Goal: Task Accomplishment & Management: Manage account settings

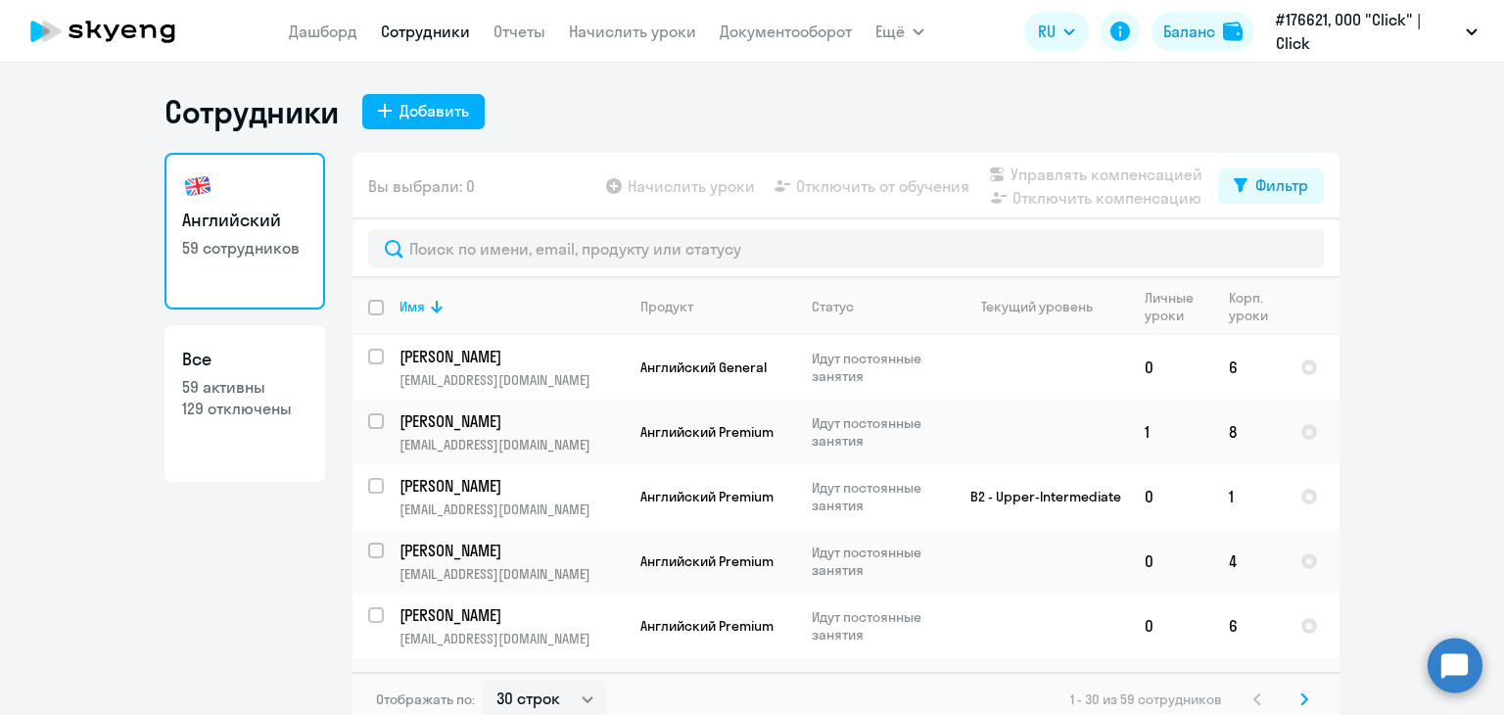
select select "30"
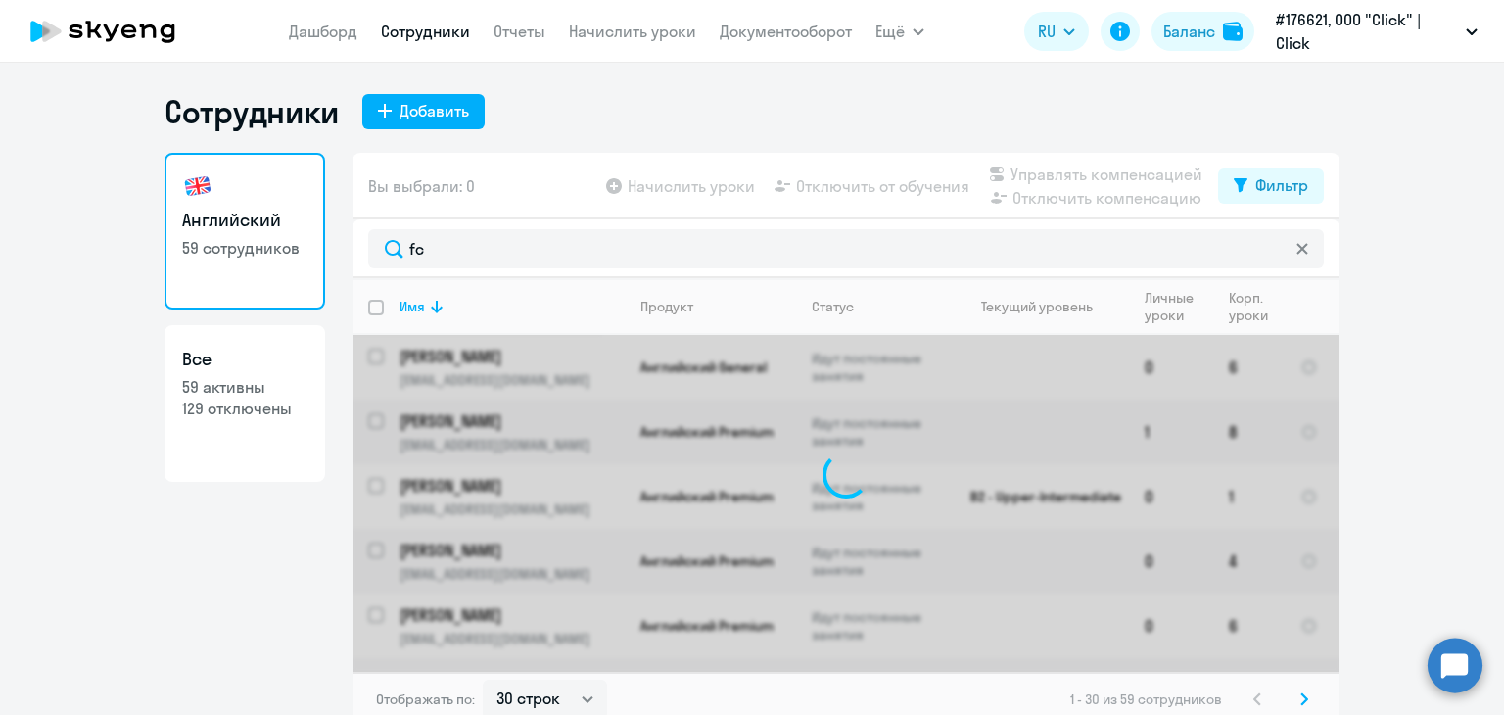
type input "f"
type input "с"
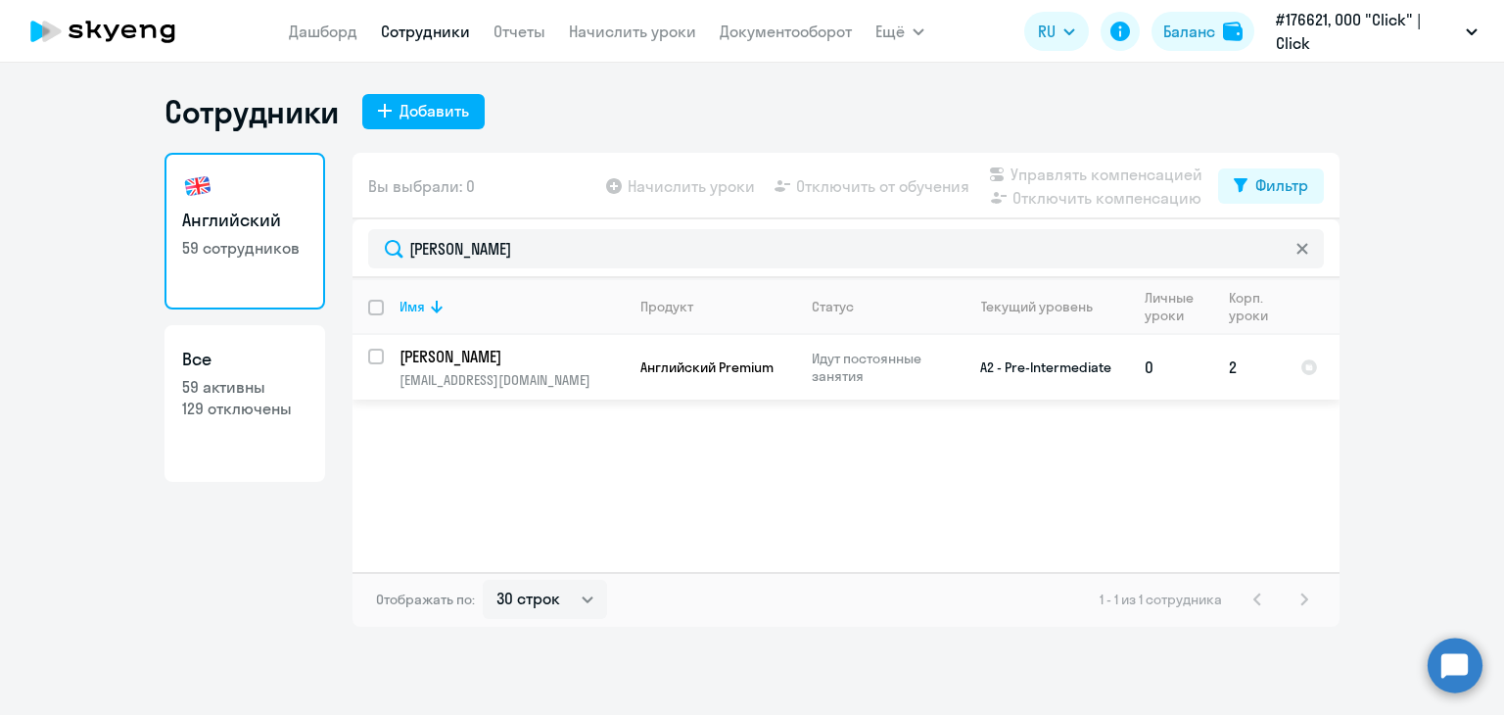
type input "[PERSON_NAME]"
click at [625, 371] on td "Английский Premium" at bounding box center [710, 367] width 171 height 65
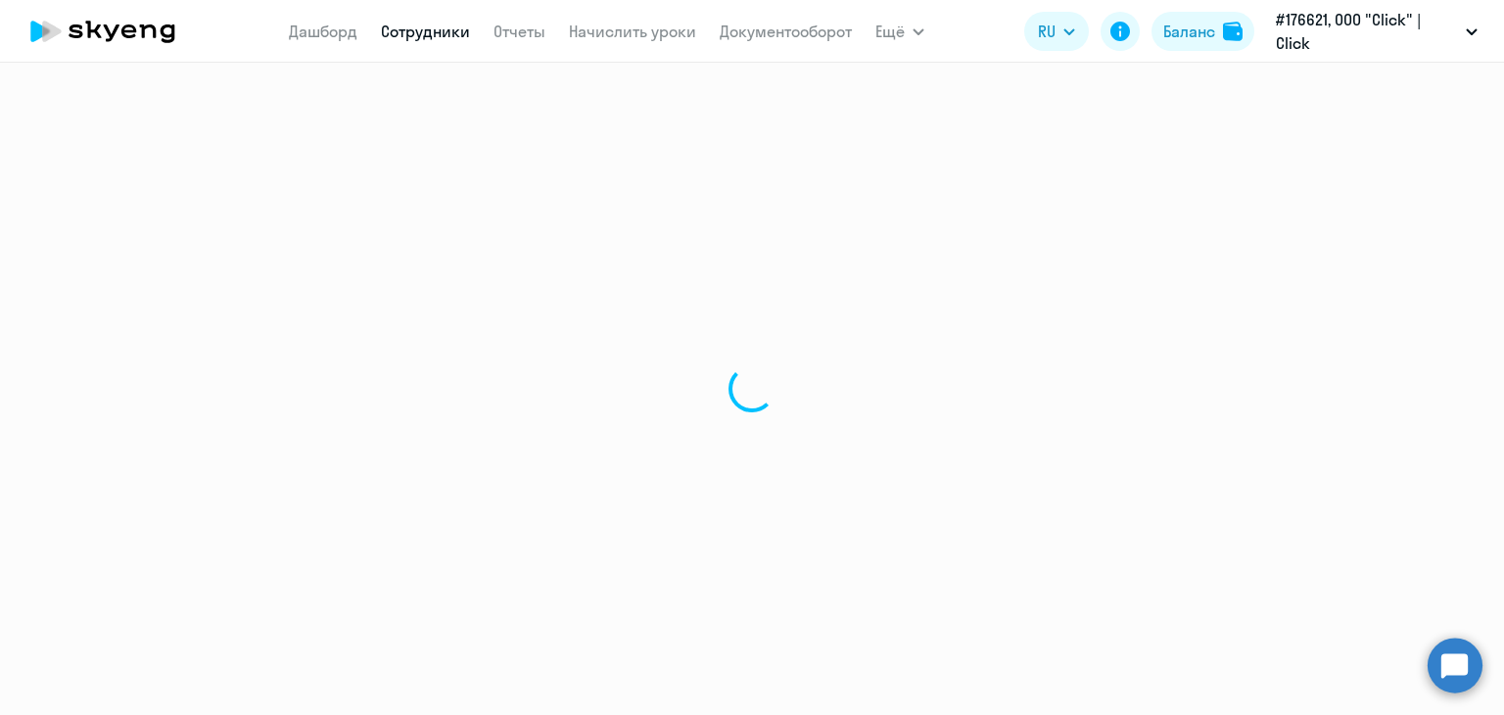
select select "english"
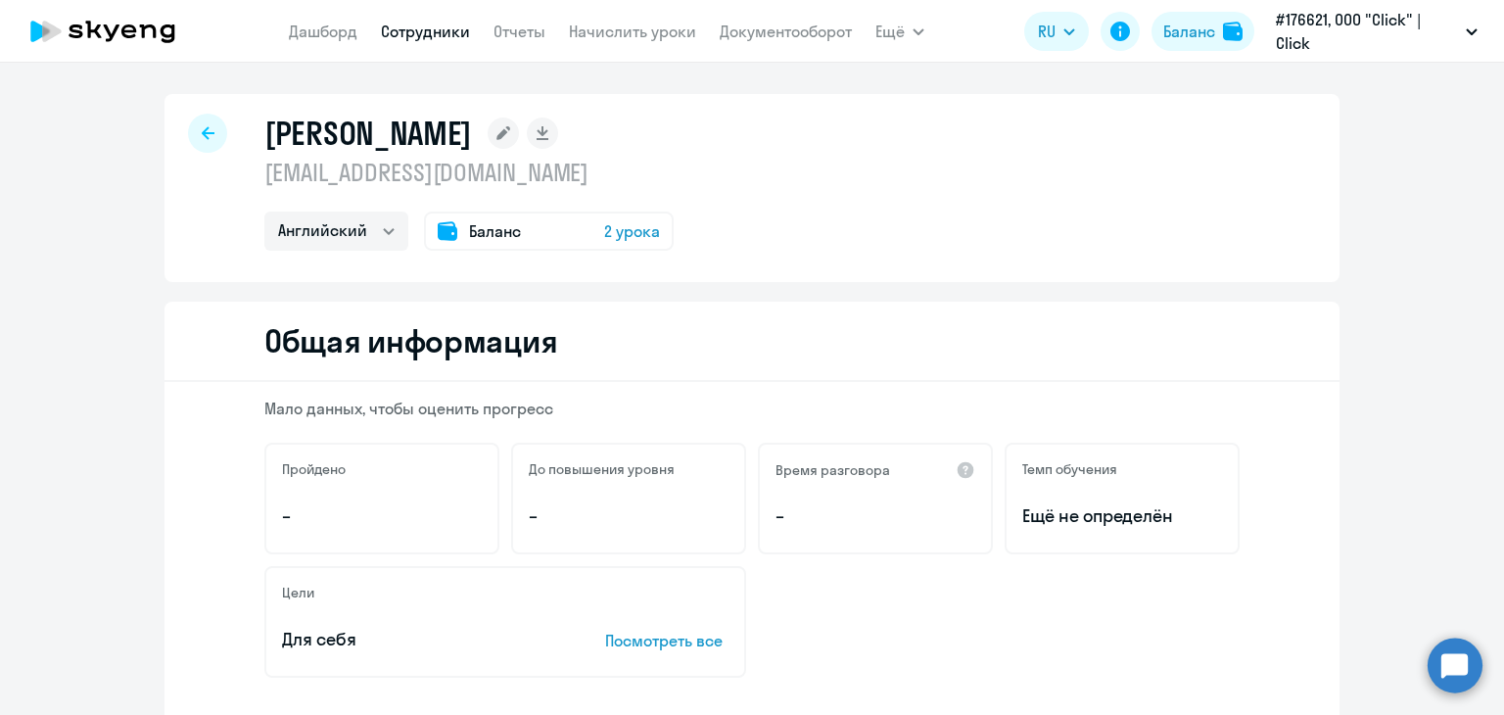
click at [513, 207] on div "[PERSON_NAME] [EMAIL_ADDRESS][DOMAIN_NAME] Английский Баланс 2 урока" at bounding box center [468, 182] width 409 height 137
click at [537, 226] on div "Баланс 2 урока" at bounding box center [549, 230] width 250 height 39
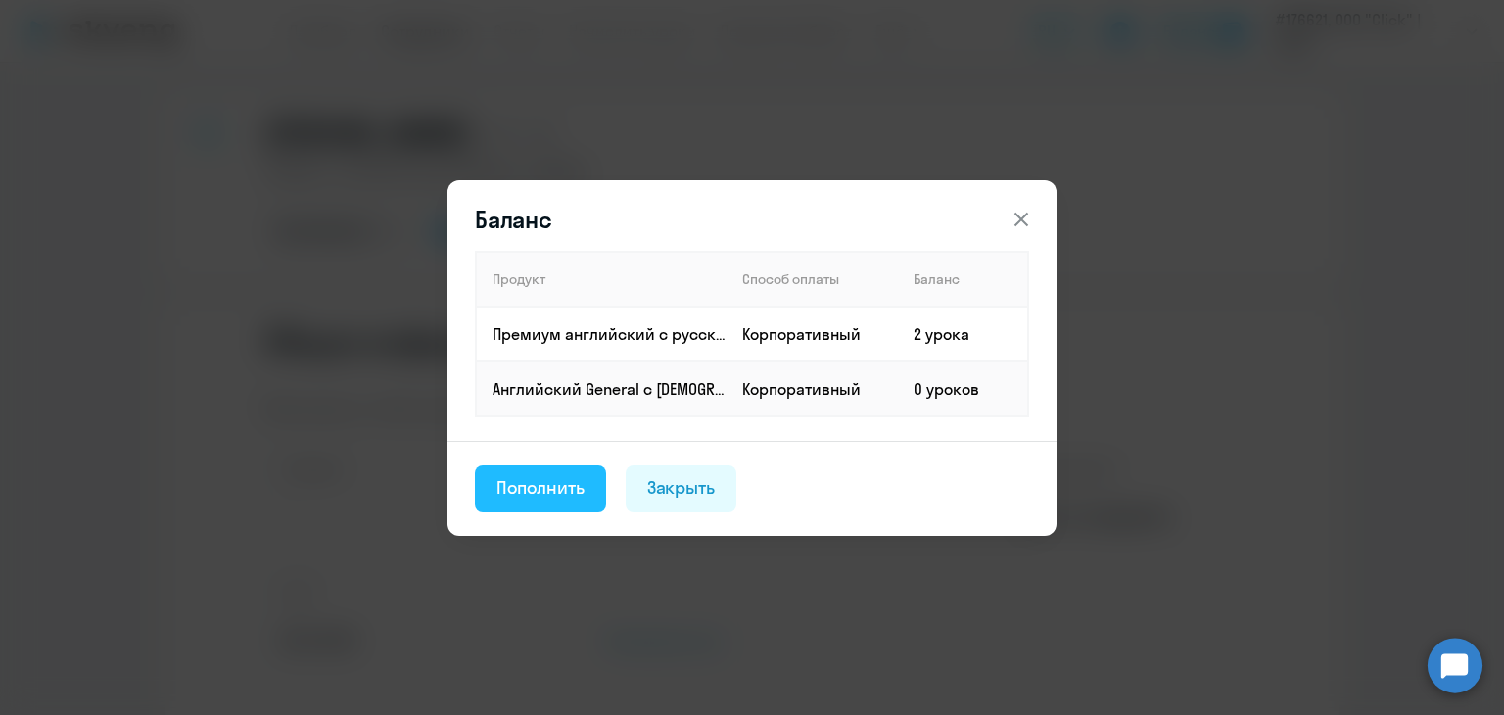
click at [562, 472] on button "Пополнить" at bounding box center [540, 488] width 131 height 47
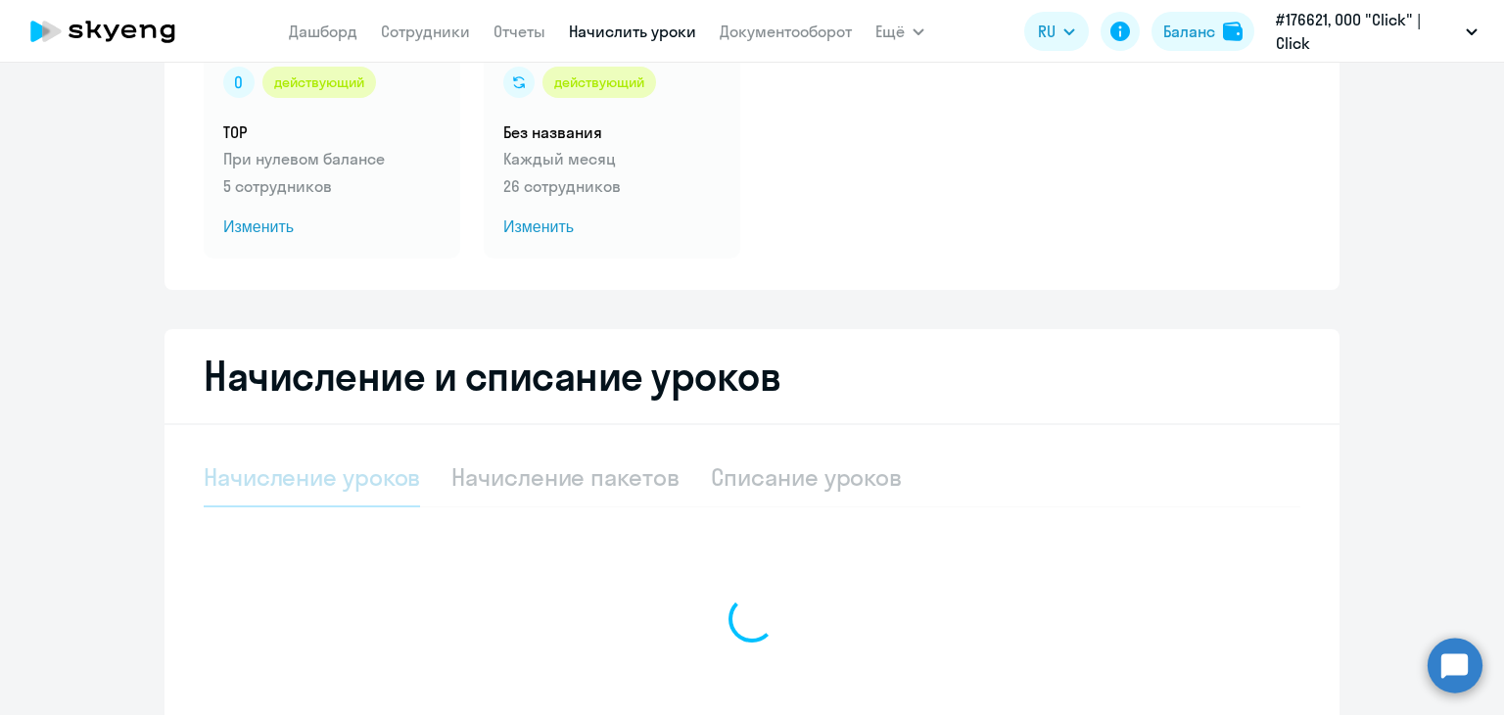
select select "10"
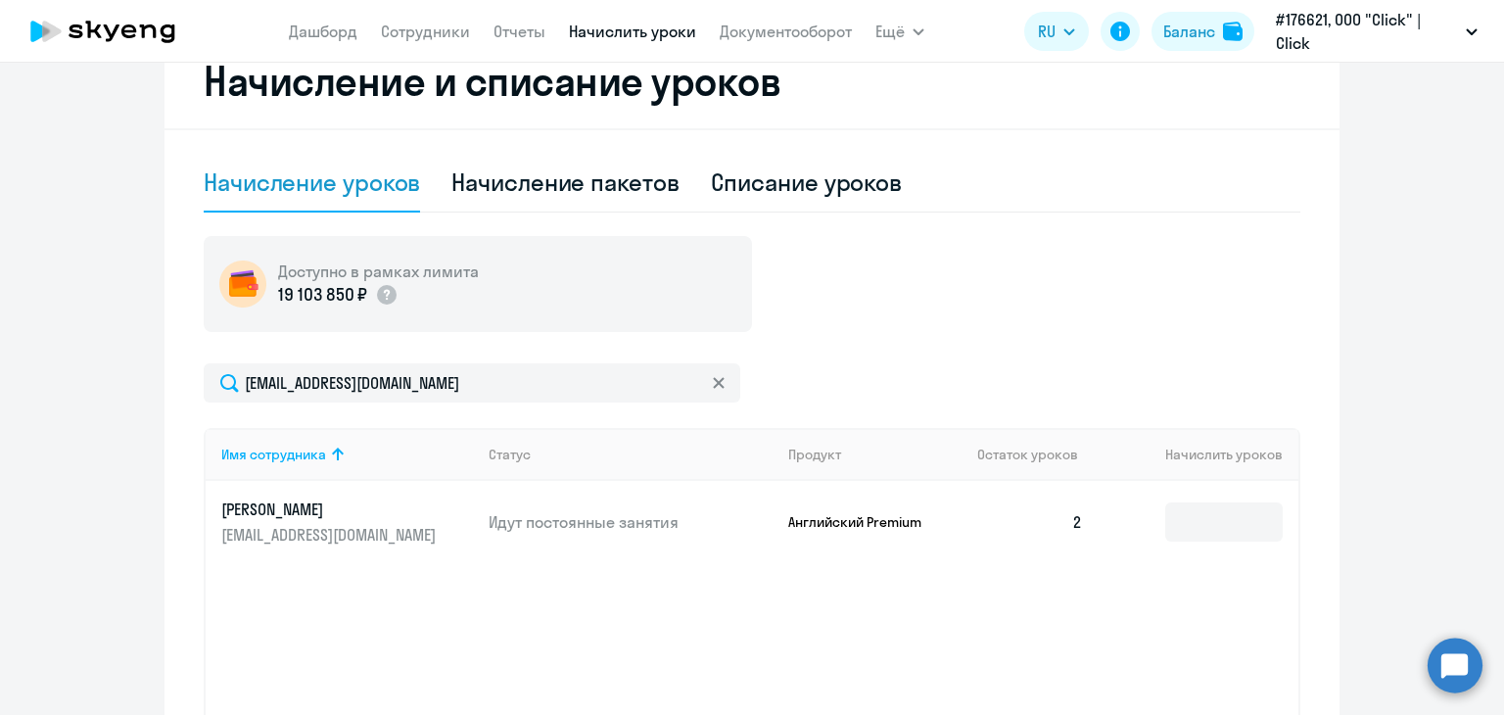
scroll to position [587, 0]
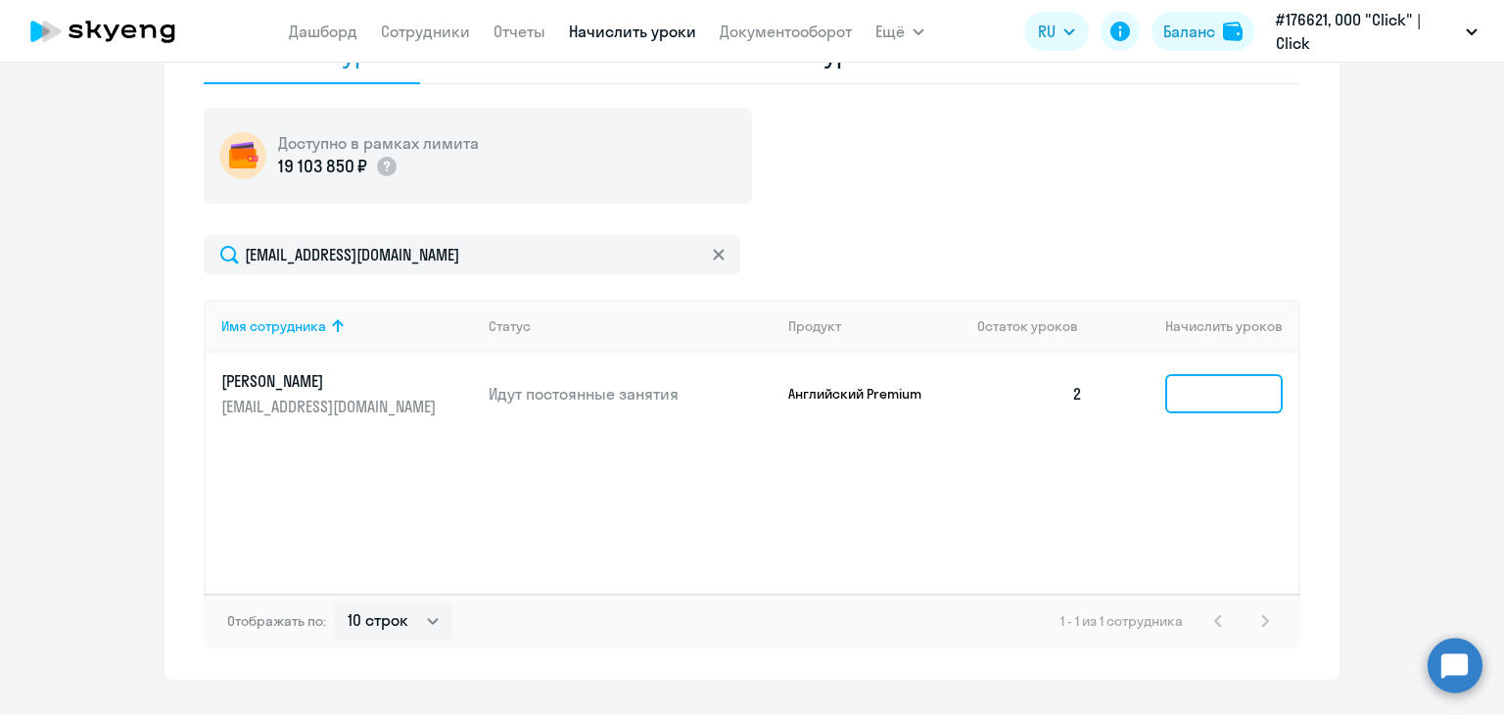
click at [1221, 385] on input at bounding box center [1223, 393] width 117 height 39
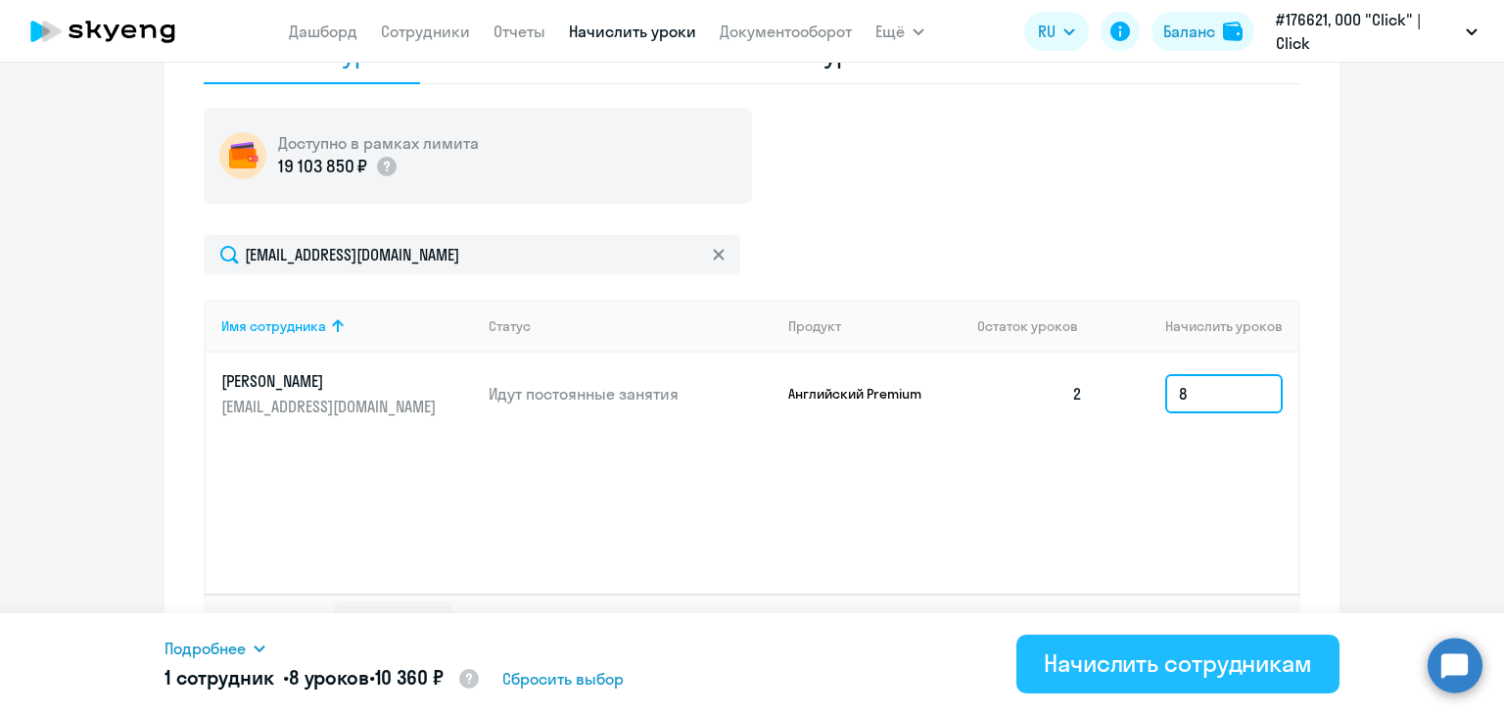
type input "8"
click at [1195, 663] on div "Начислить сотрудникам" at bounding box center [1178, 662] width 268 height 31
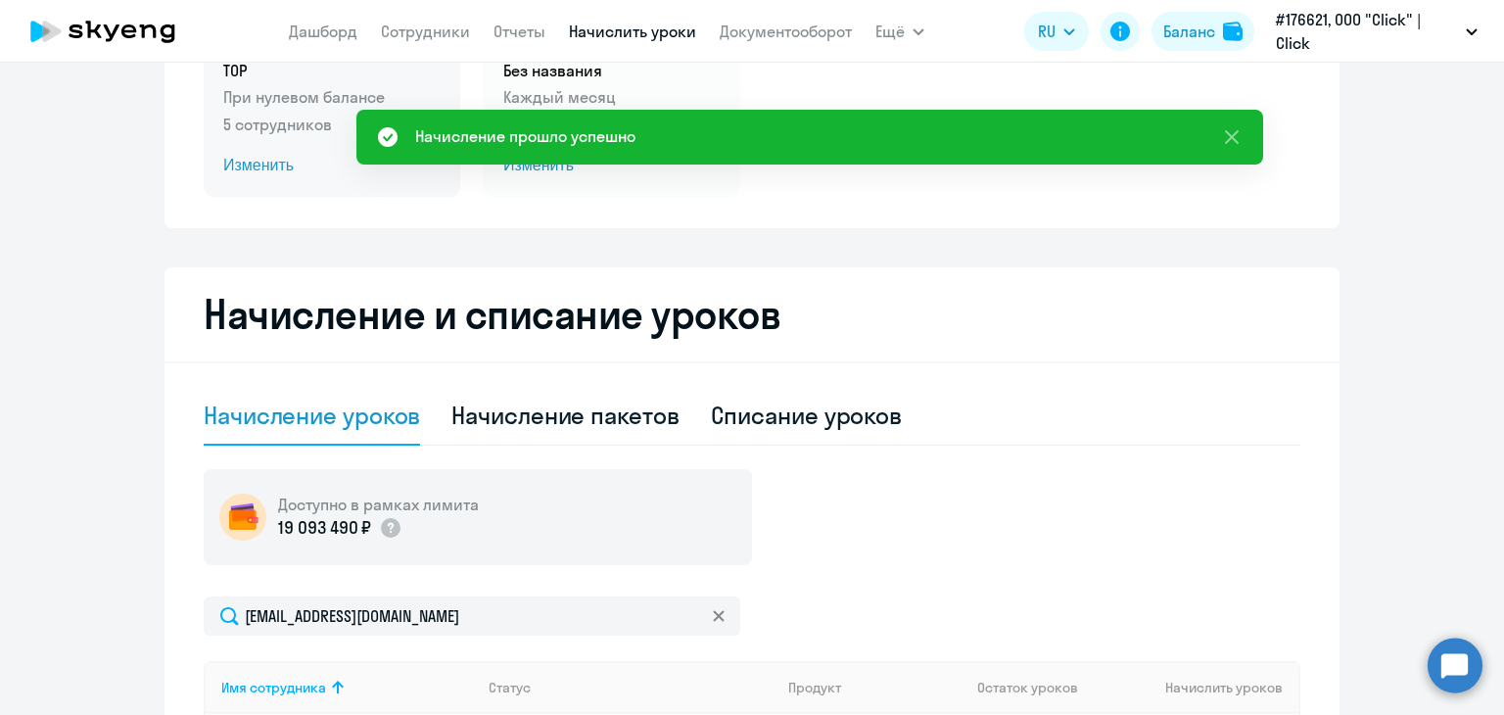
scroll to position [196, 0]
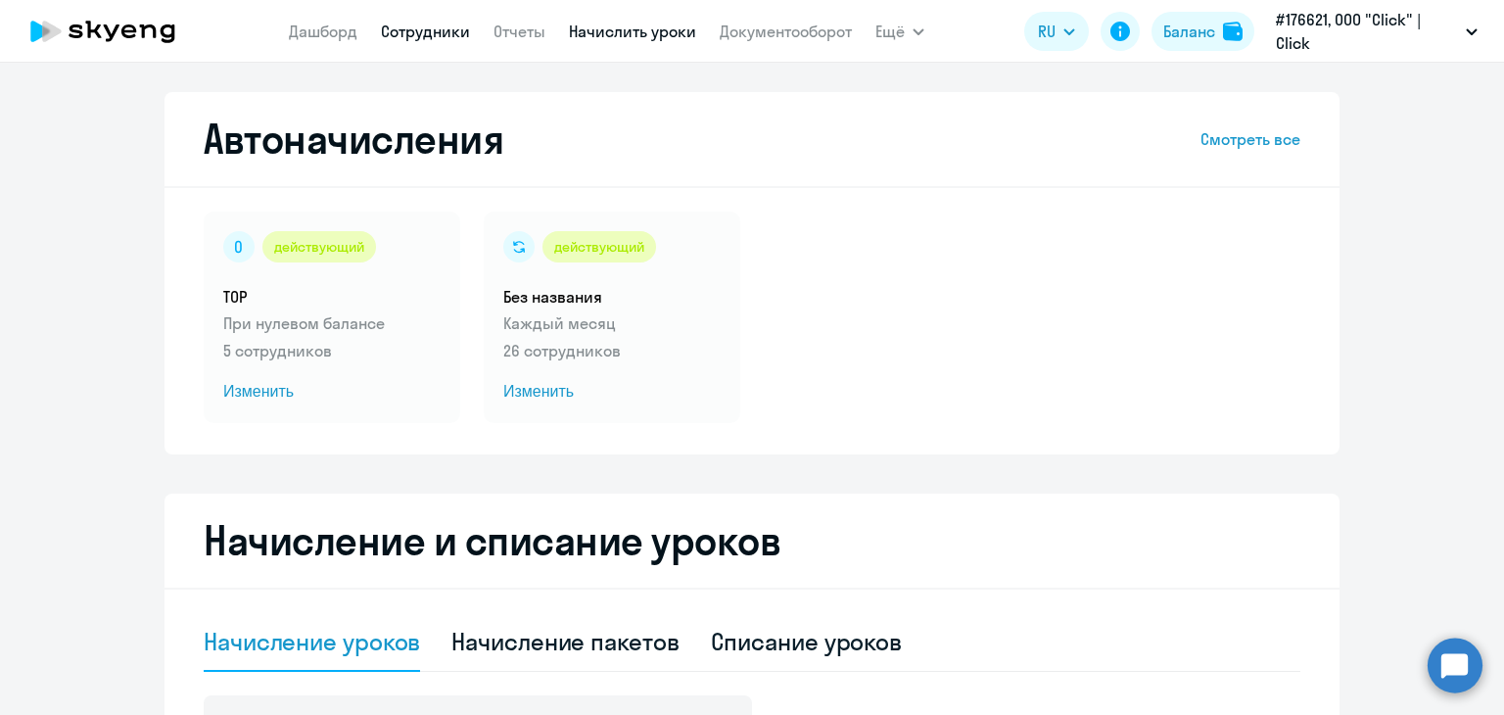
click at [384, 23] on link "Сотрудники" at bounding box center [425, 32] width 89 height 20
select select "30"
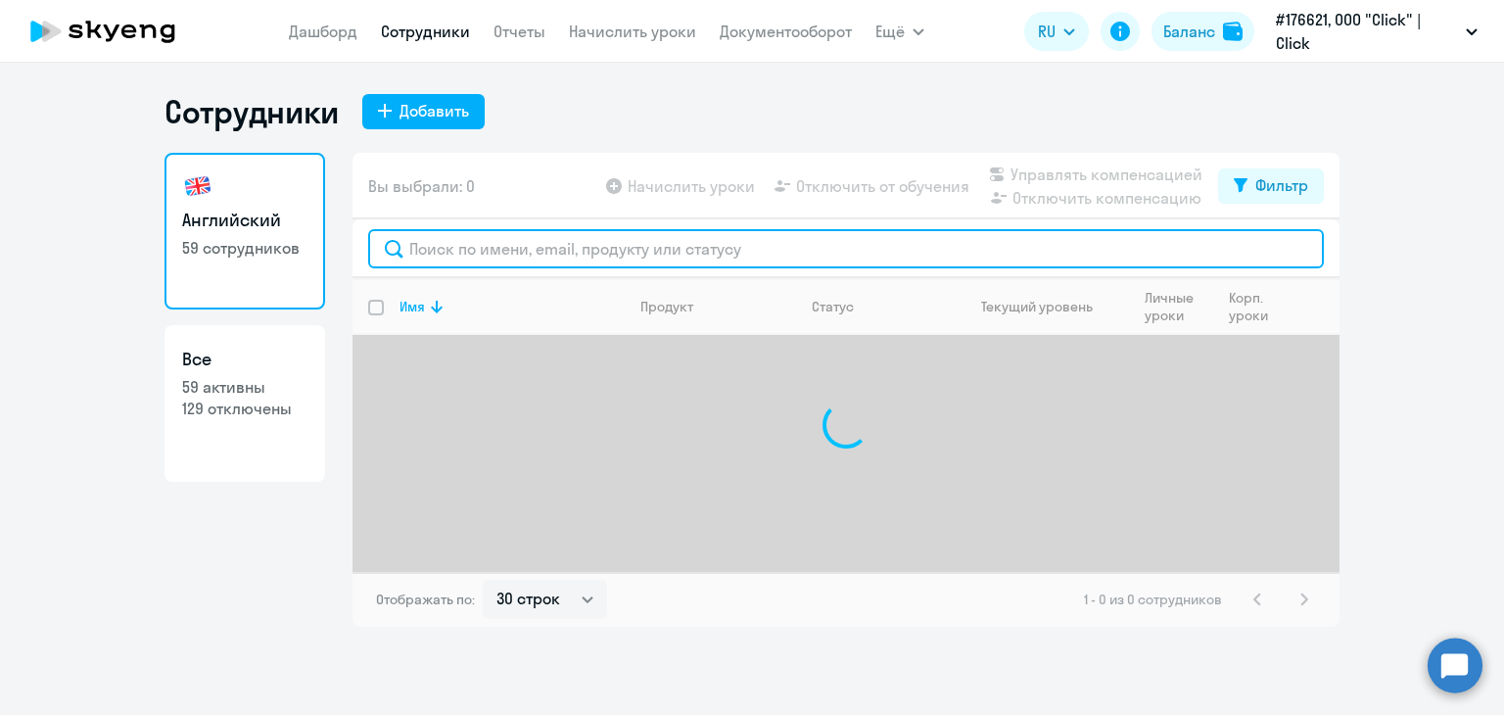
click at [466, 244] on input "text" at bounding box center [846, 248] width 956 height 39
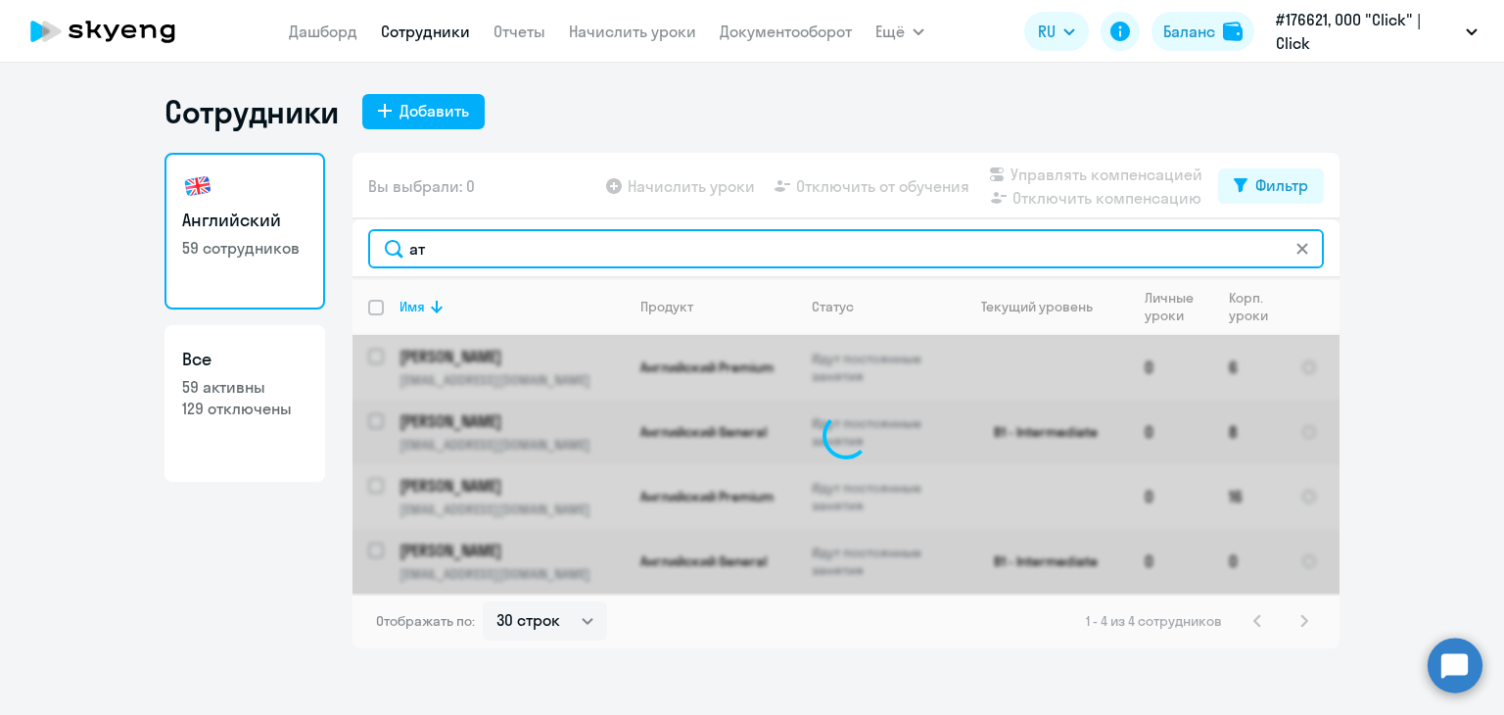
type input "[PERSON_NAME]"
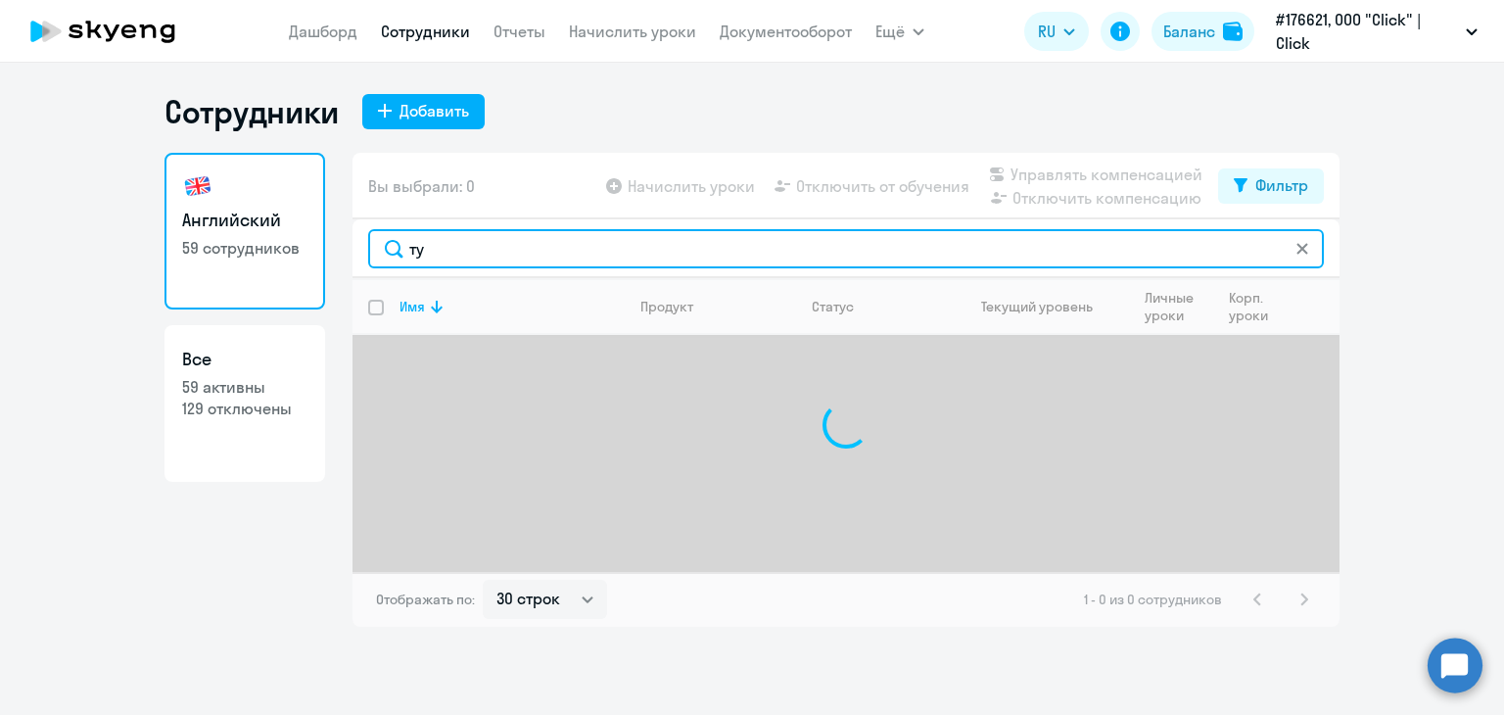
type input "т"
type input "a"
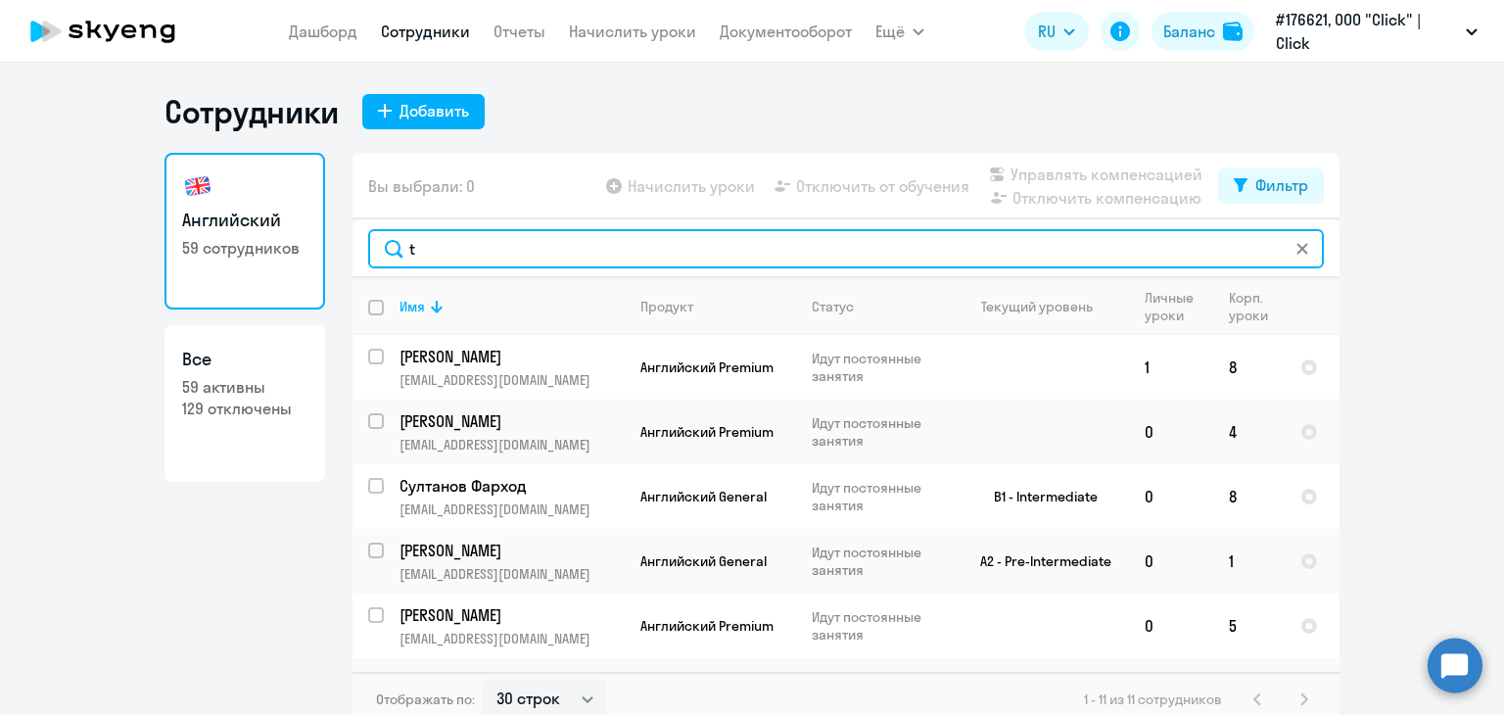
type input "t"
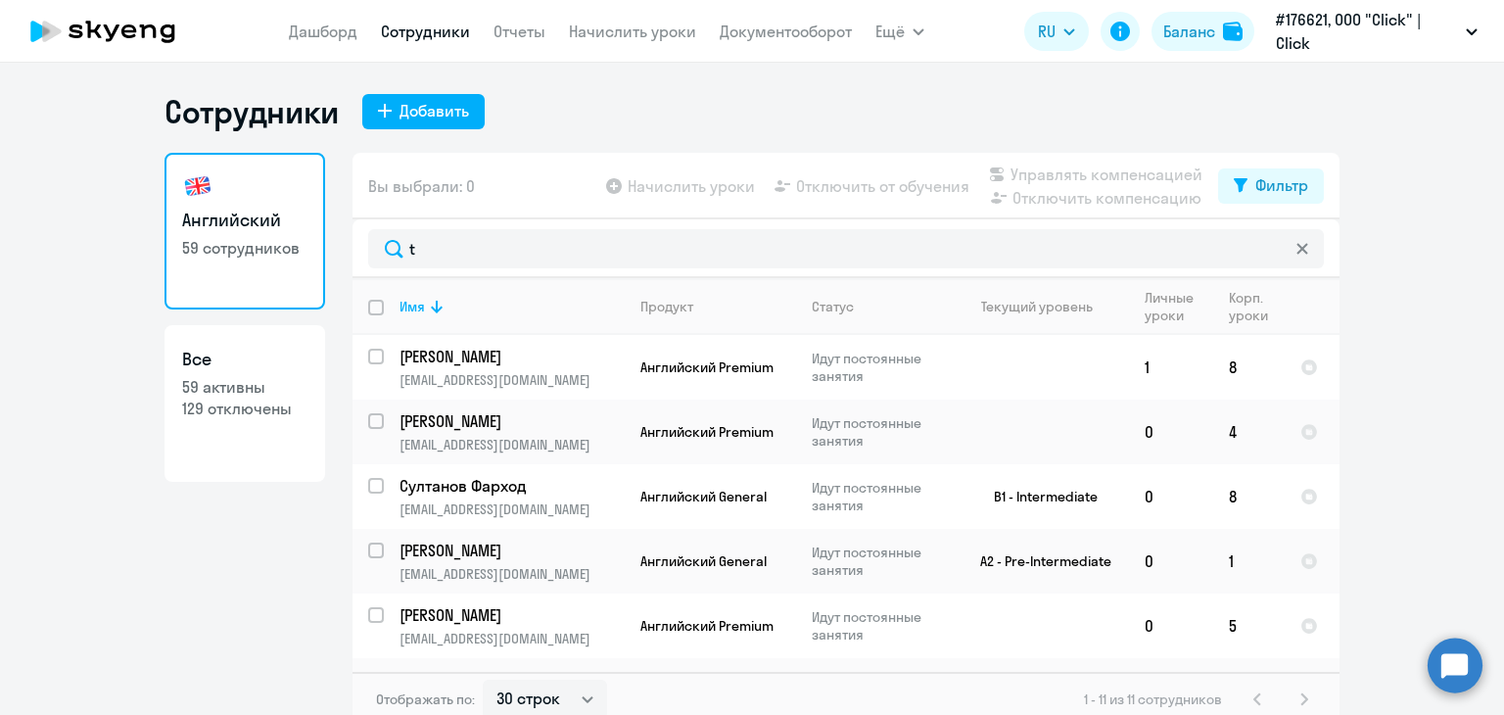
click at [422, 32] on link "Сотрудники" at bounding box center [425, 32] width 89 height 20
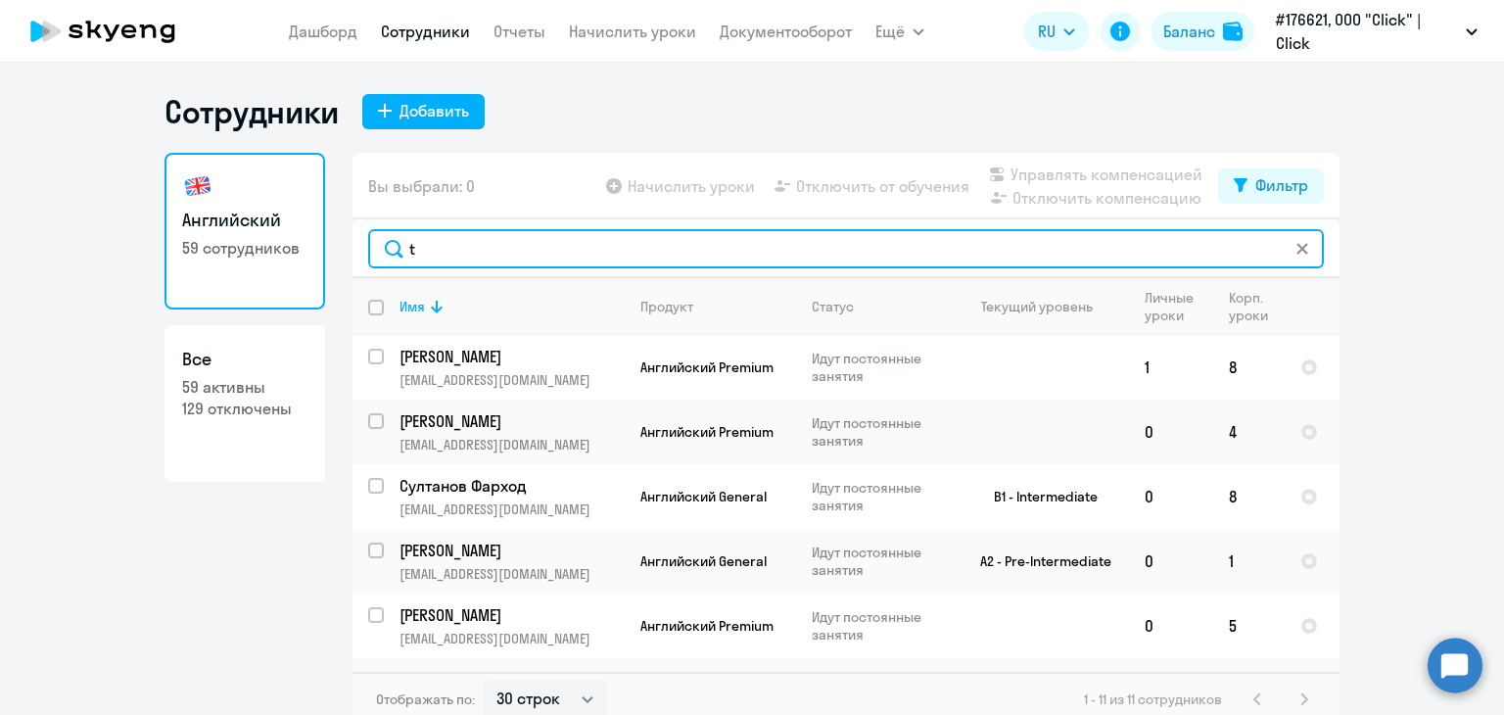
drag, startPoint x: 448, startPoint y: 253, endPoint x: 402, endPoint y: 254, distance: 46.0
click at [402, 254] on input "t" at bounding box center [846, 248] width 956 height 39
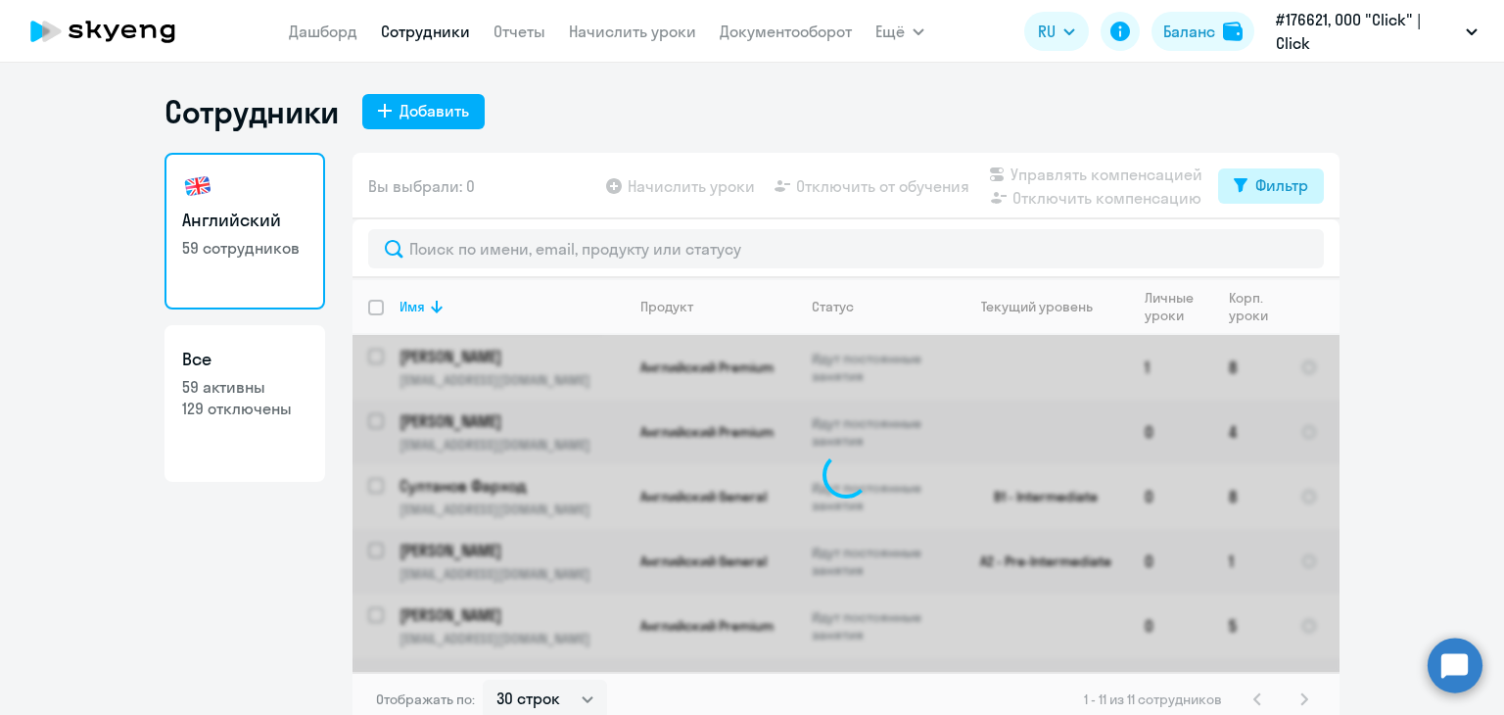
click at [1265, 188] on div "Фильтр" at bounding box center [1281, 184] width 53 height 23
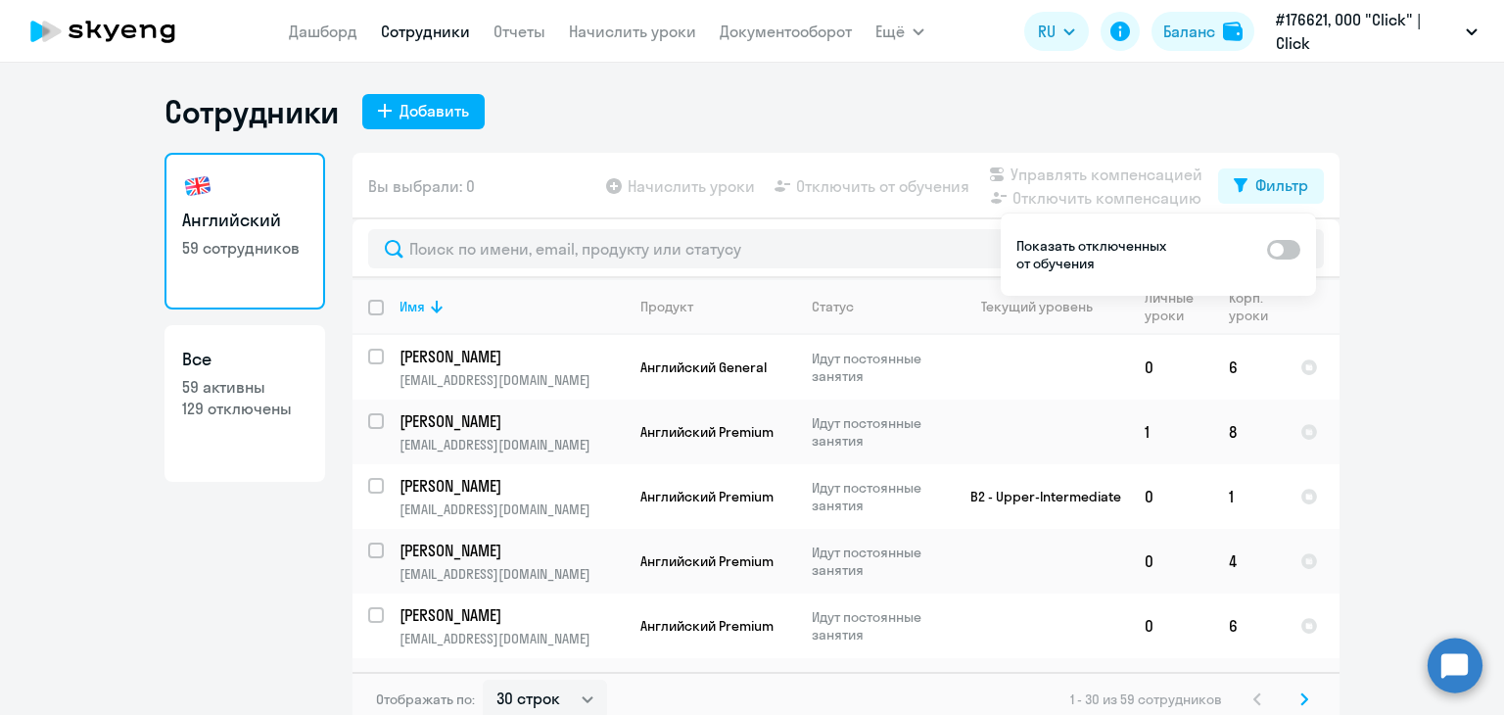
click at [1271, 258] on span at bounding box center [1283, 250] width 33 height 20
click at [1267, 250] on input "checkbox" at bounding box center [1266, 249] width 1 height 1
checkbox input "true"
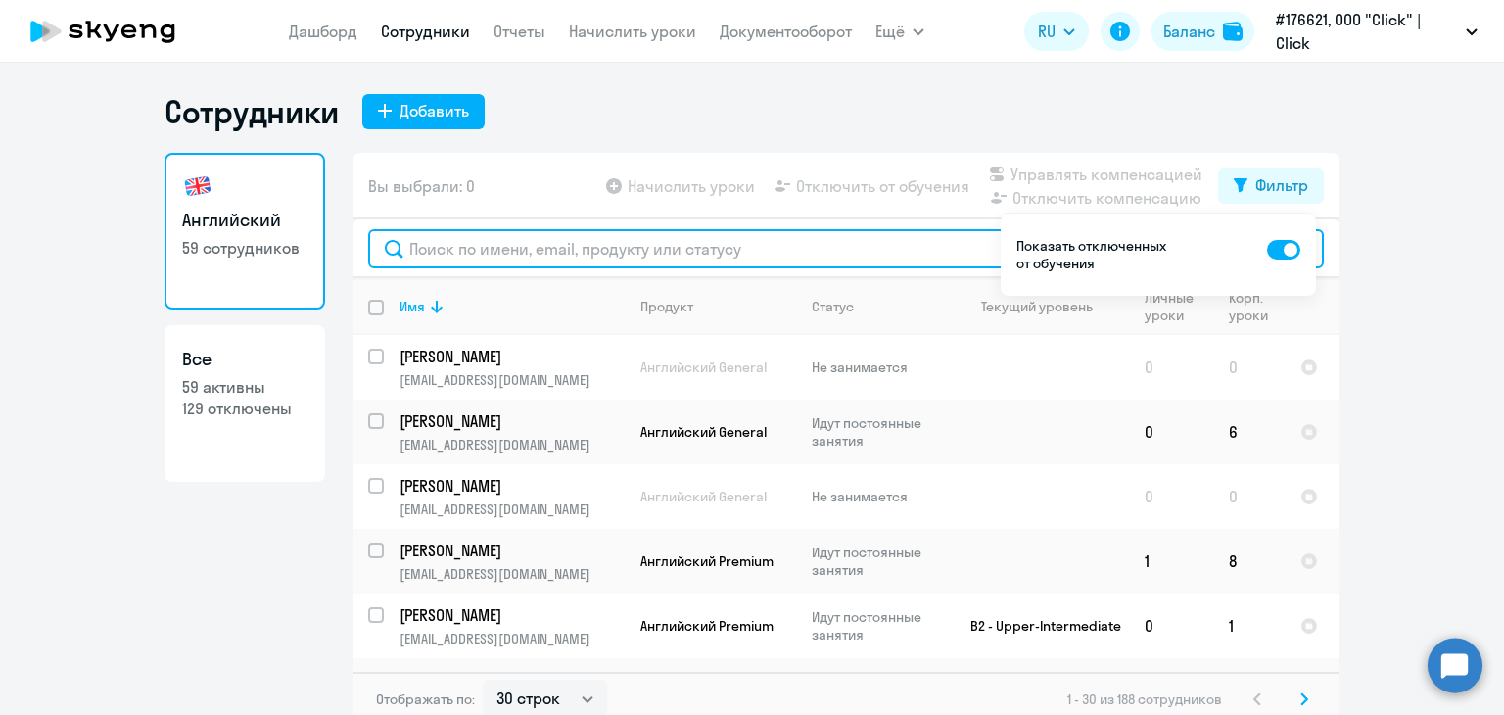
click at [508, 249] on input "text" at bounding box center [846, 248] width 956 height 39
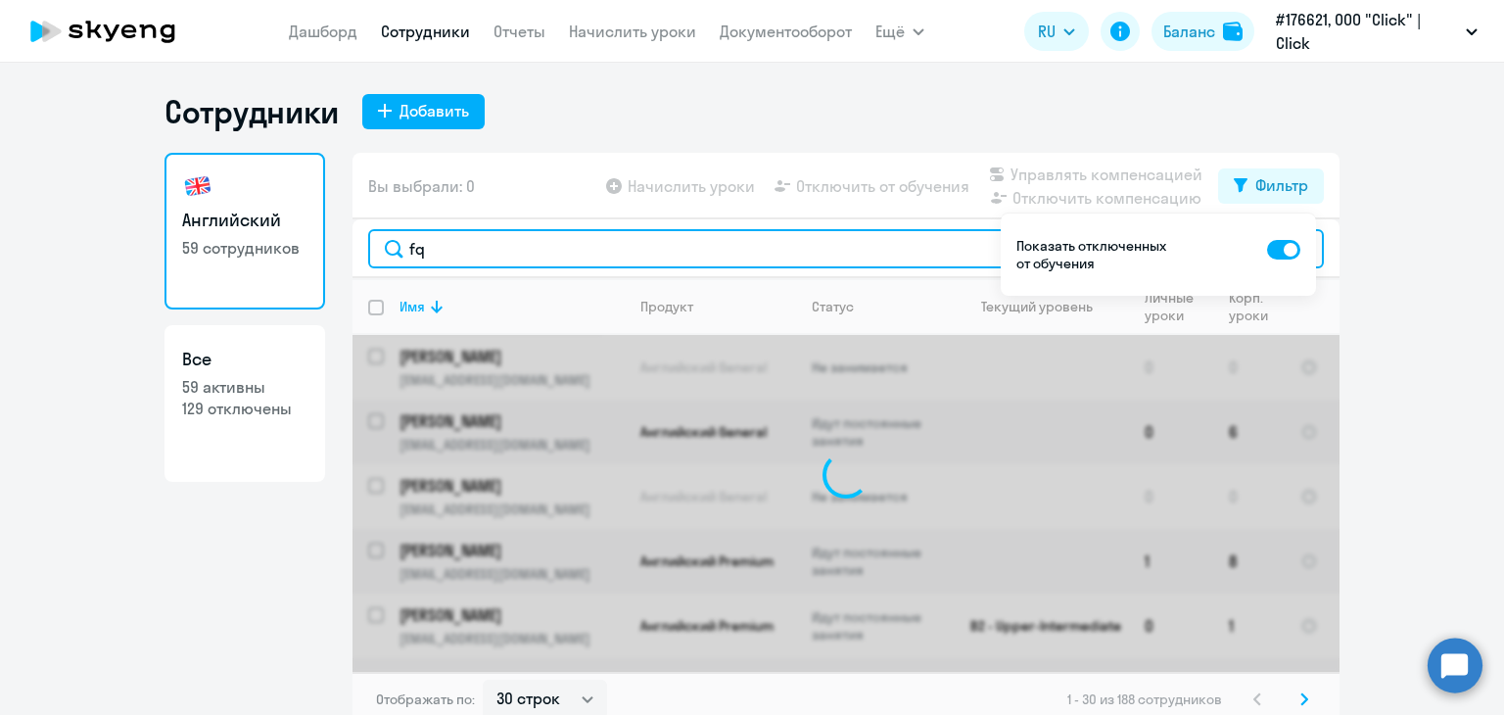
type input "f"
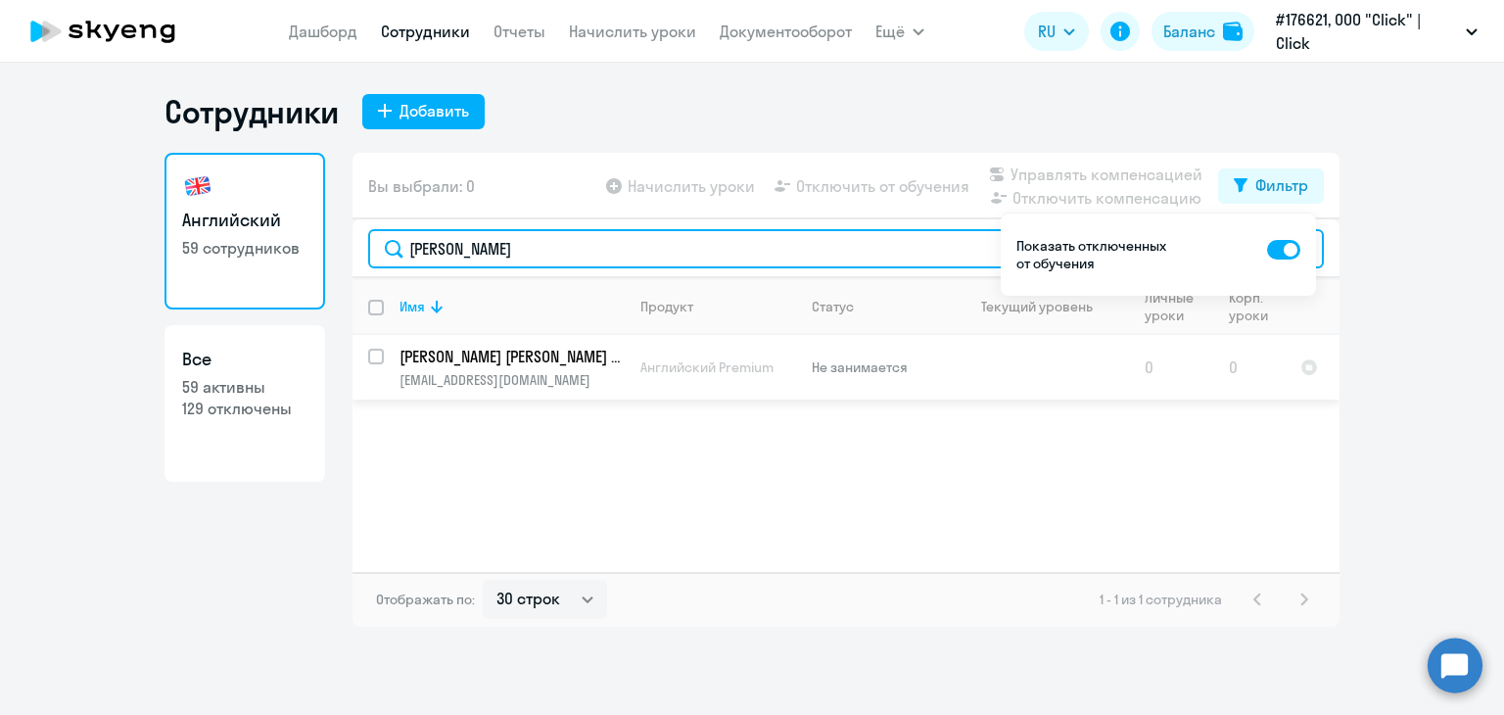
type input "[PERSON_NAME]"
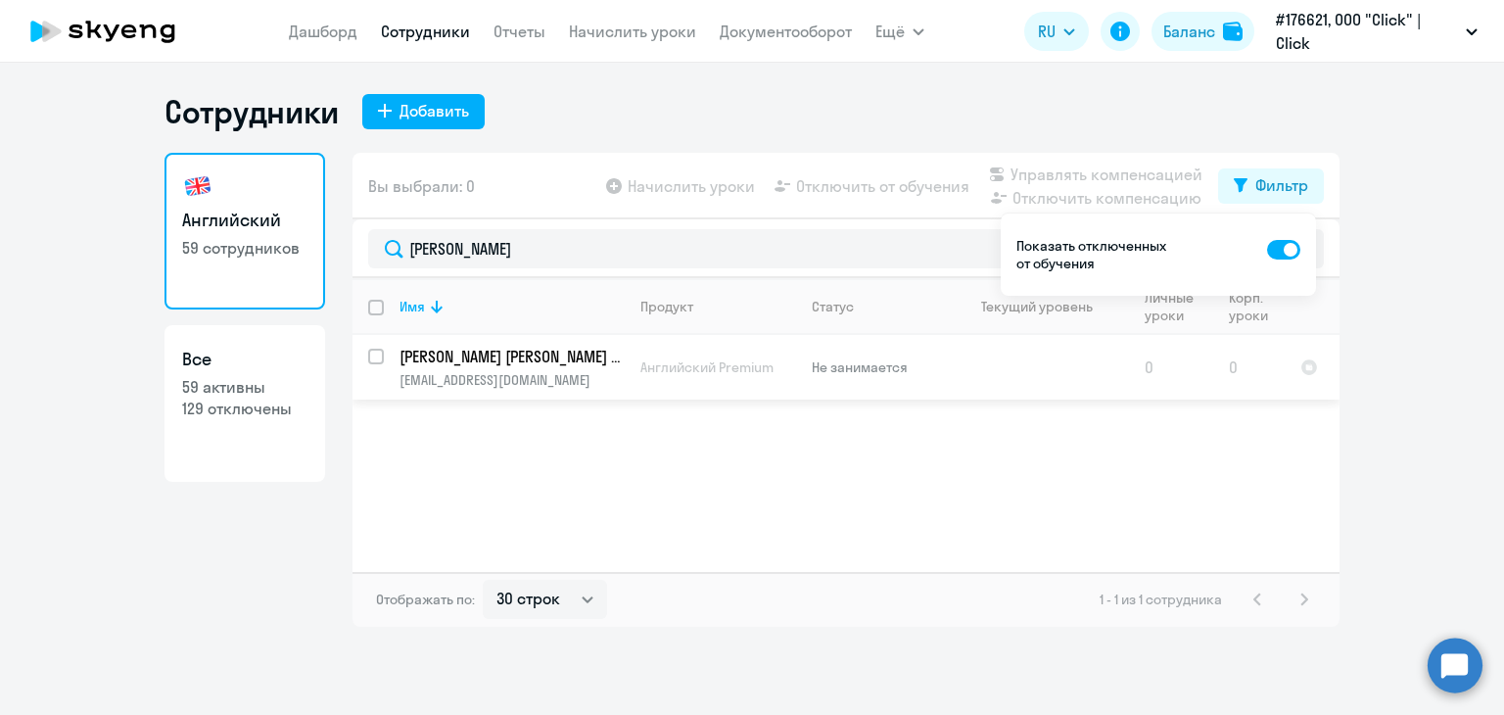
click at [827, 367] on p "Не занимается" at bounding box center [879, 367] width 134 height 18
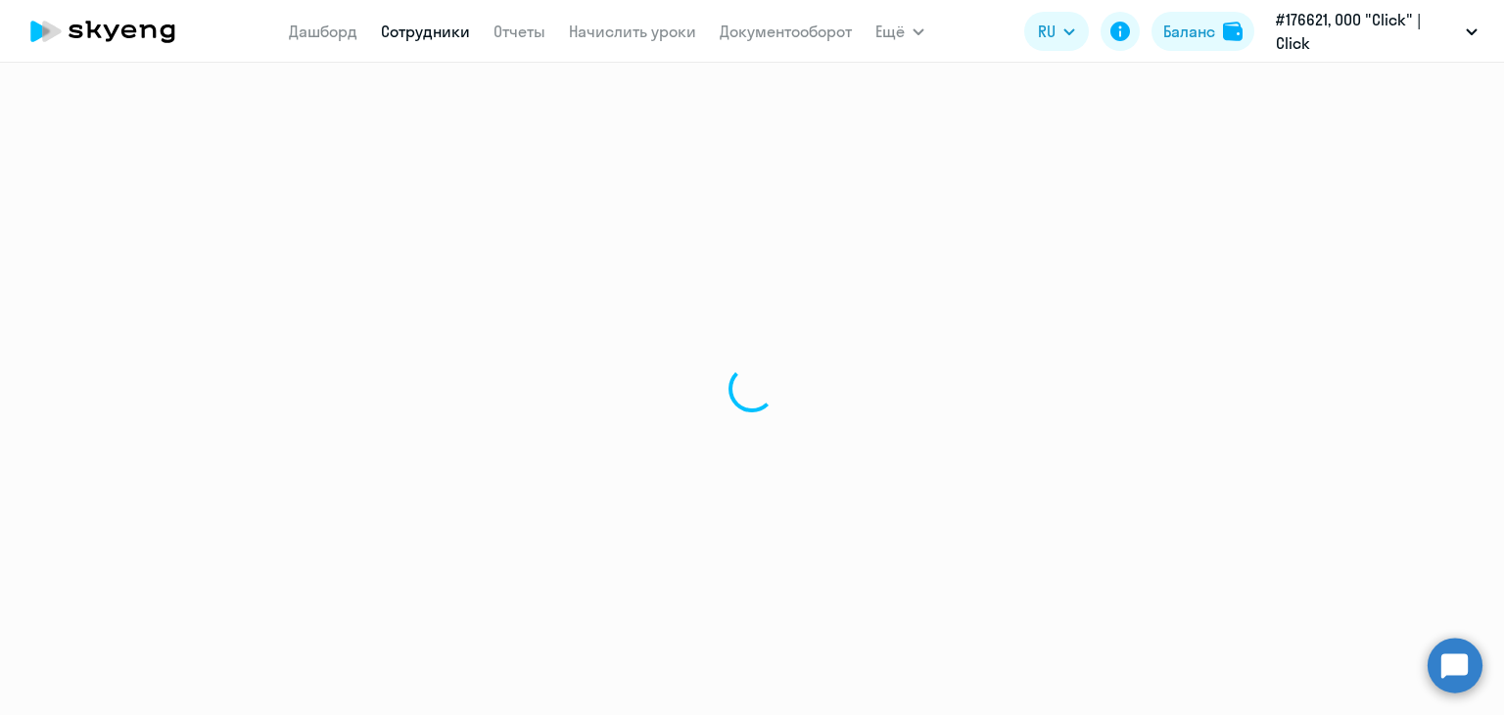
select select "english"
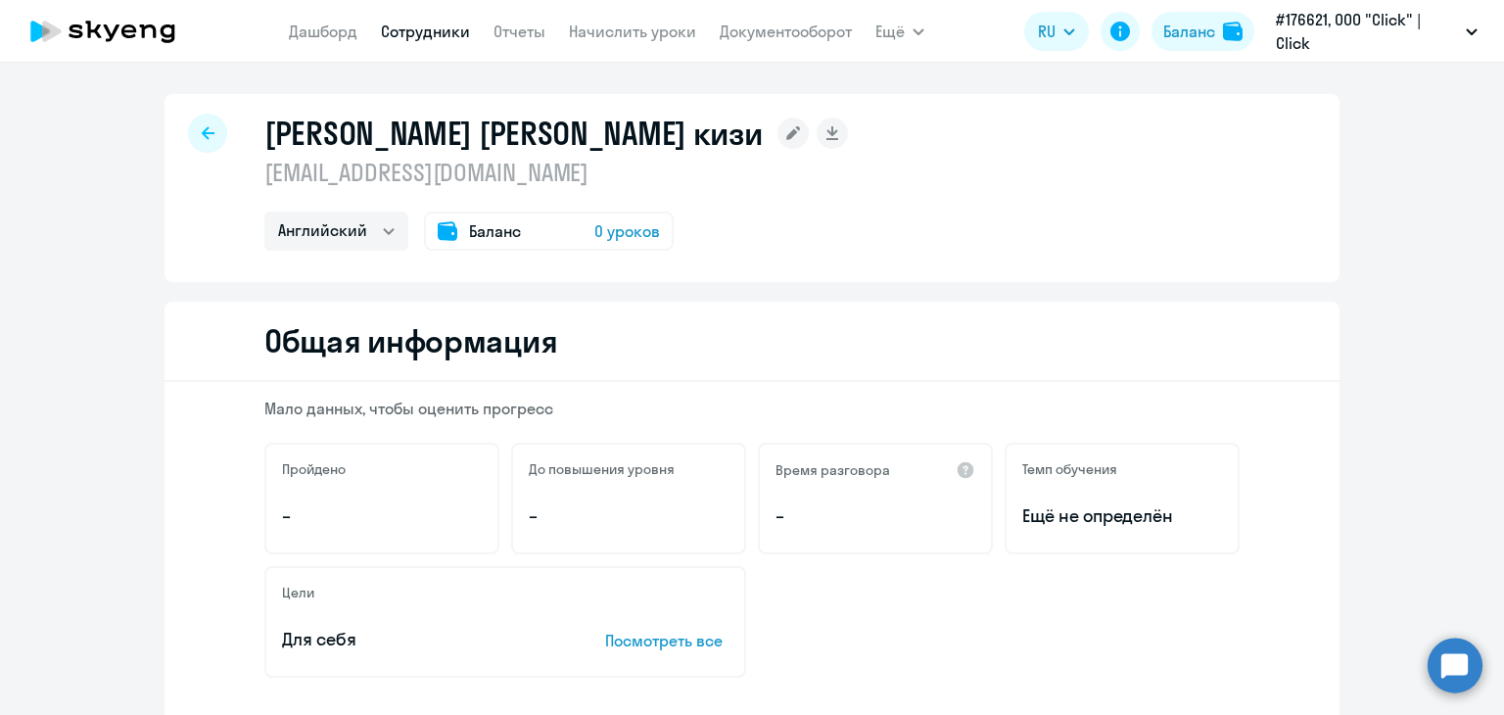
click at [522, 216] on div "Баланс 0 уроков" at bounding box center [549, 230] width 250 height 39
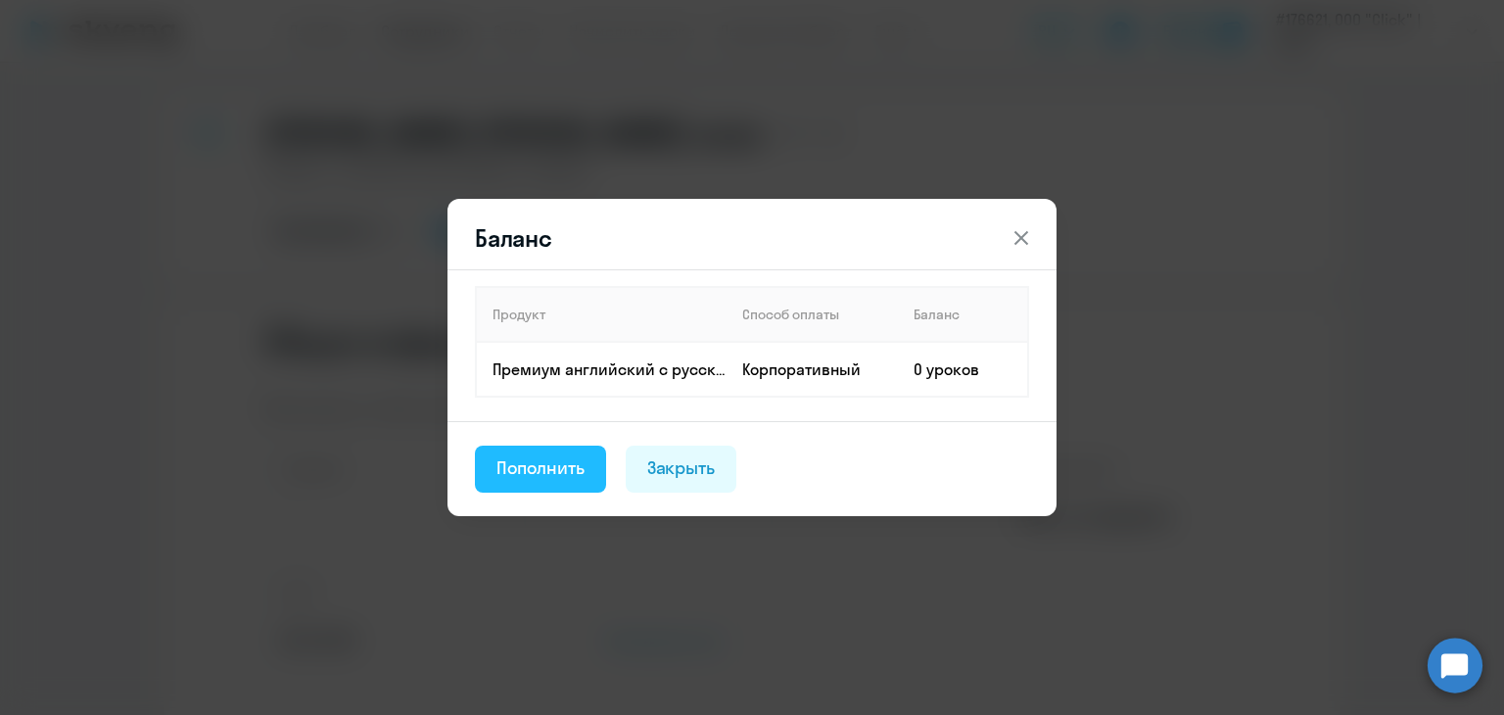
click at [576, 457] on div "Пополнить" at bounding box center [540, 467] width 88 height 25
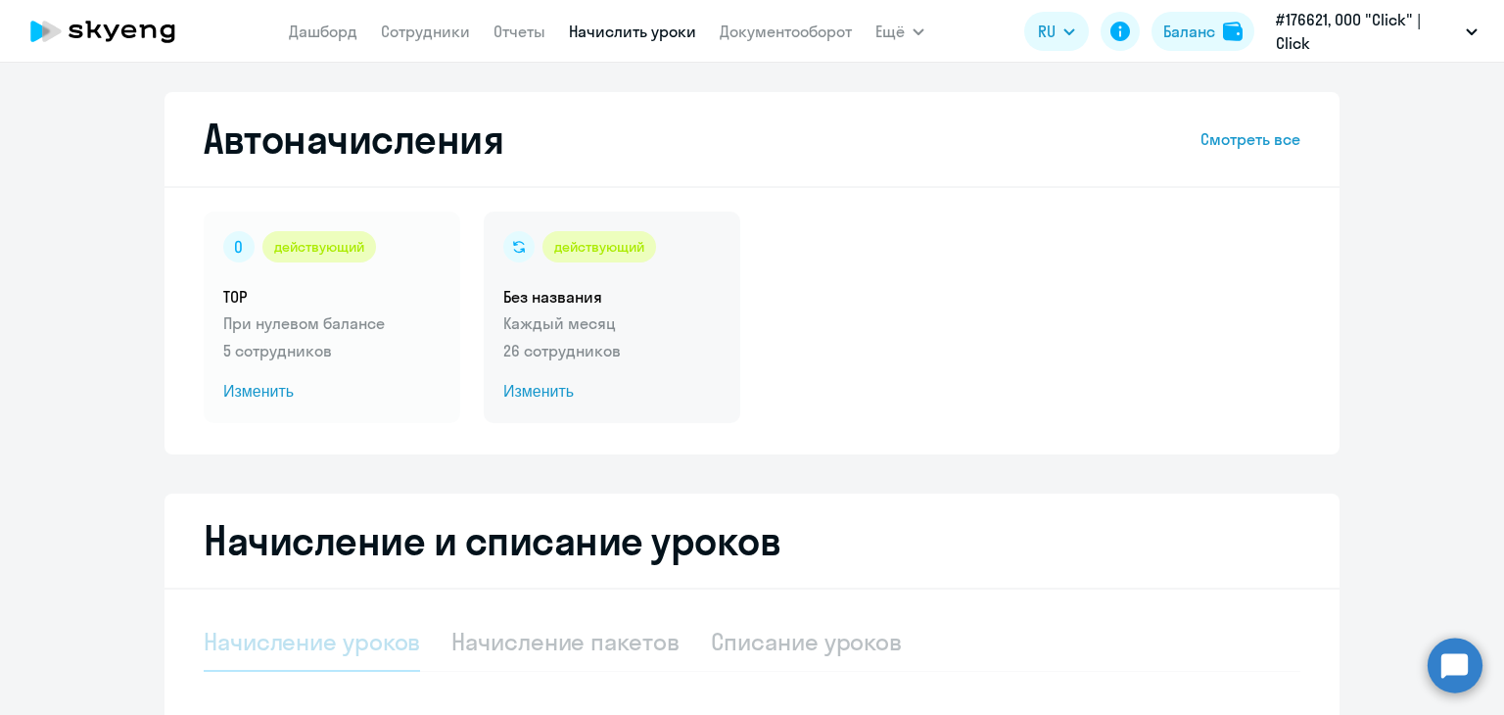
select select "10"
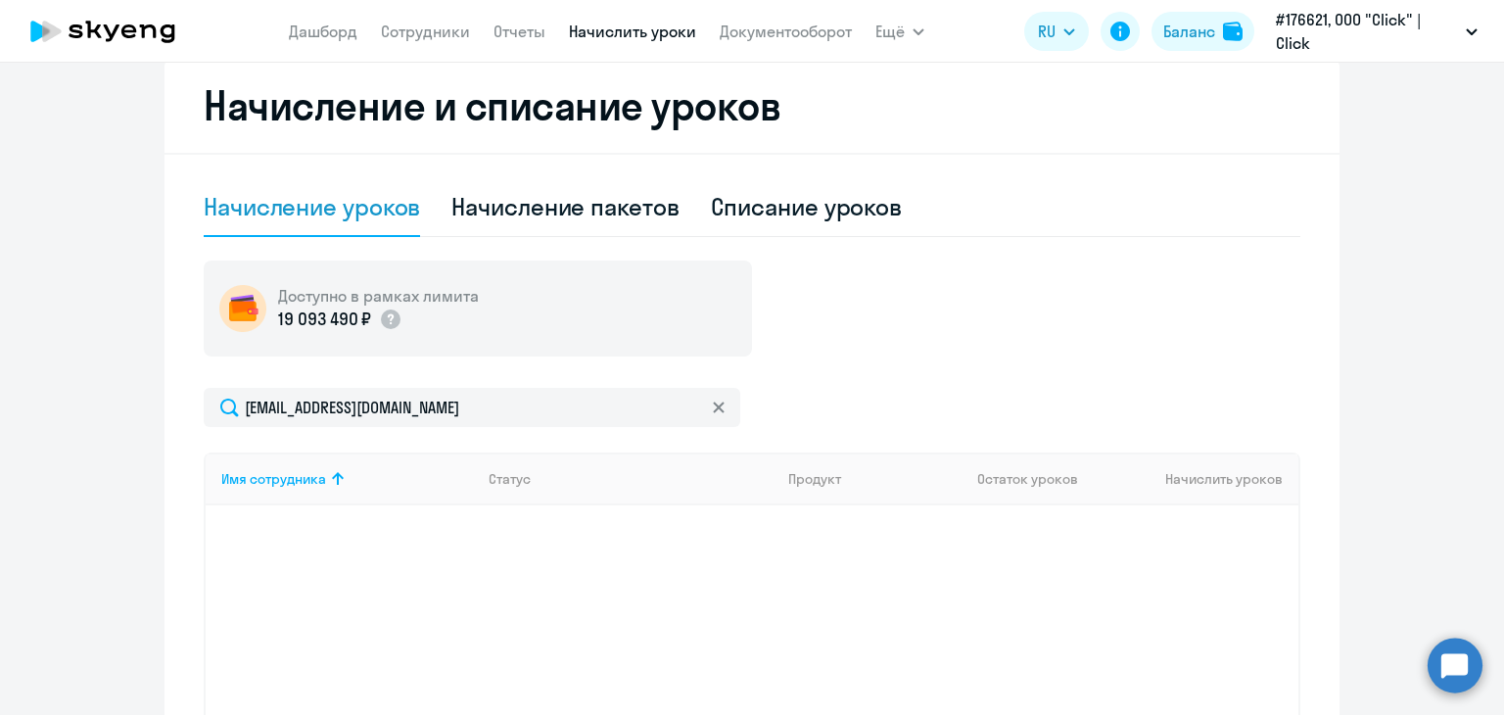
scroll to position [533, 0]
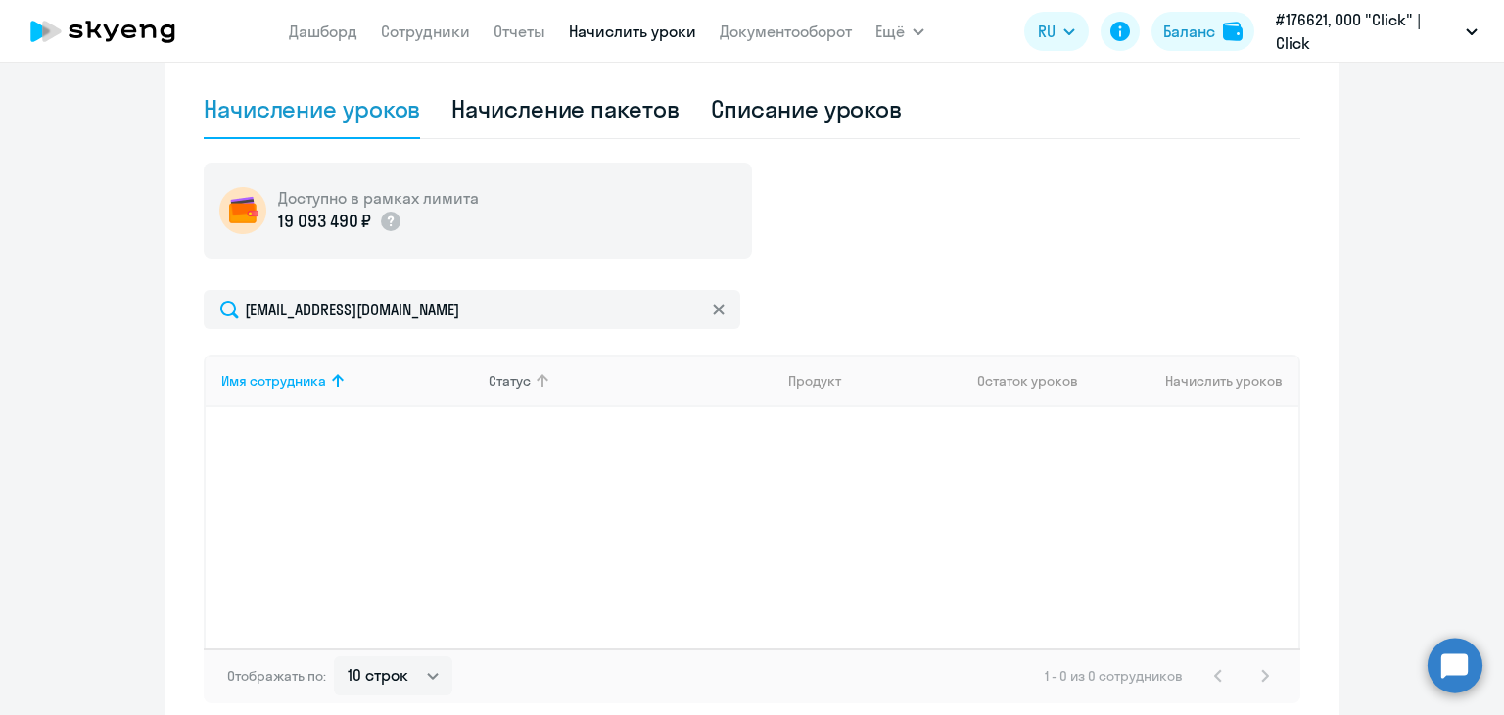
click at [509, 381] on div "Статус" at bounding box center [510, 381] width 42 height 18
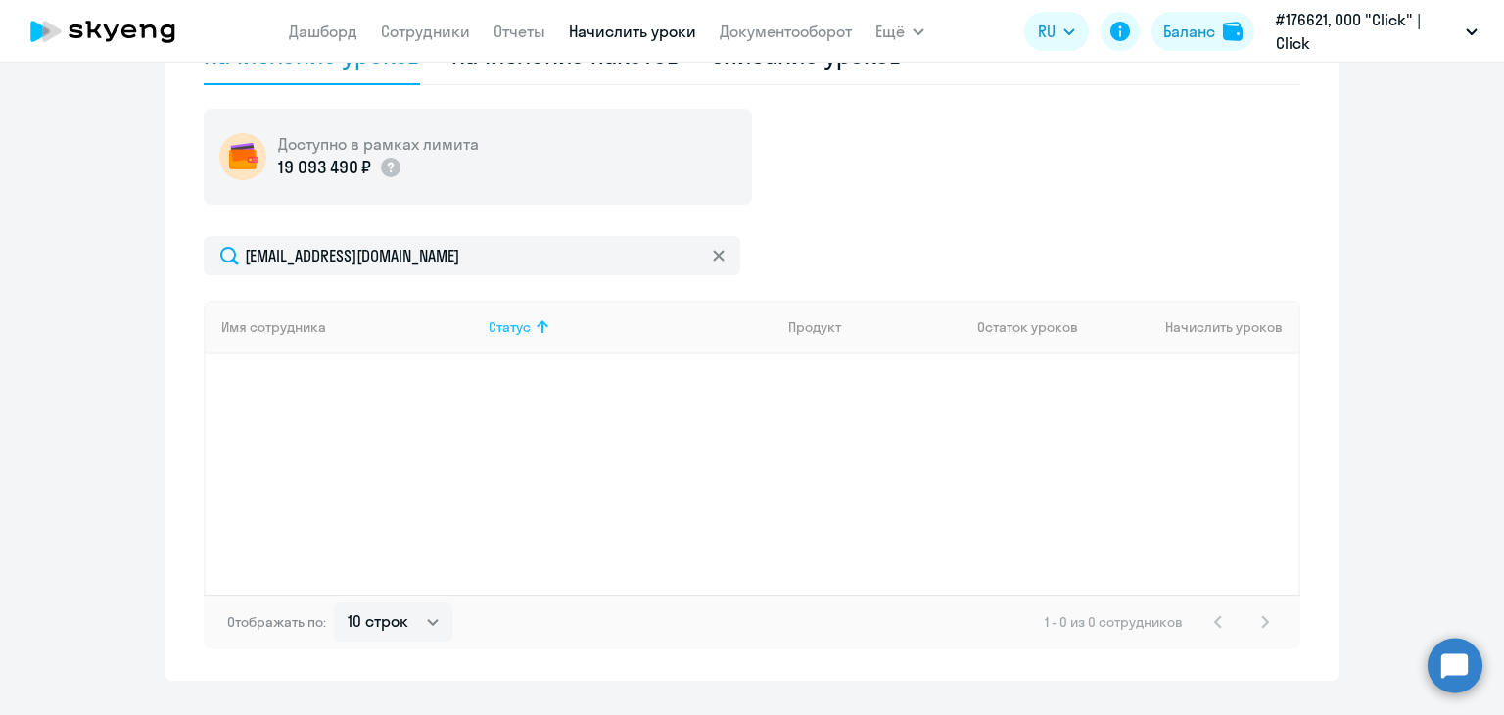
scroll to position [631, 0]
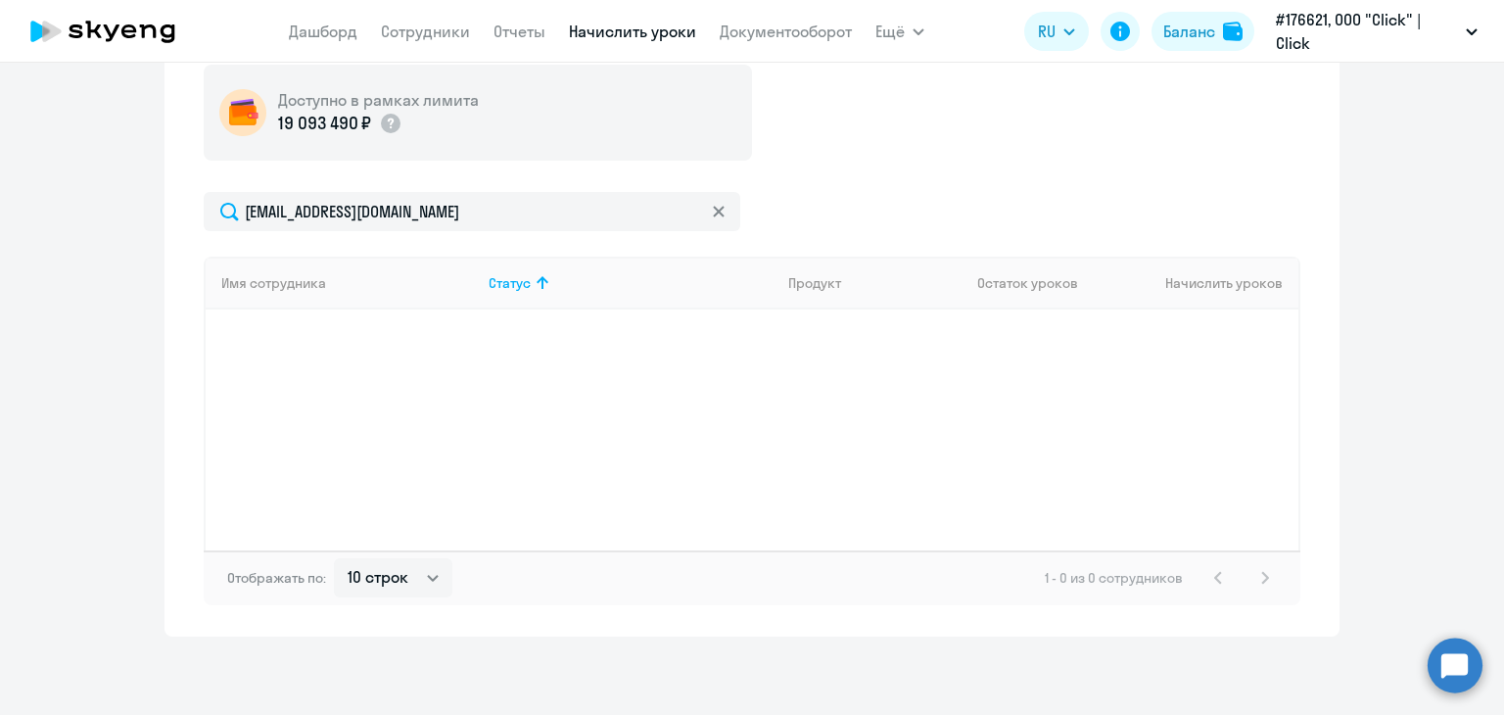
click at [1183, 283] on th "Начислить уроков" at bounding box center [1199, 283] width 200 height 53
click at [1192, 270] on th "Начислить уроков" at bounding box center [1199, 283] width 200 height 53
click at [1192, 269] on th "Начислить уроков" at bounding box center [1199, 283] width 200 height 53
click at [1192, 273] on th "Начислить уроков" at bounding box center [1199, 283] width 200 height 53
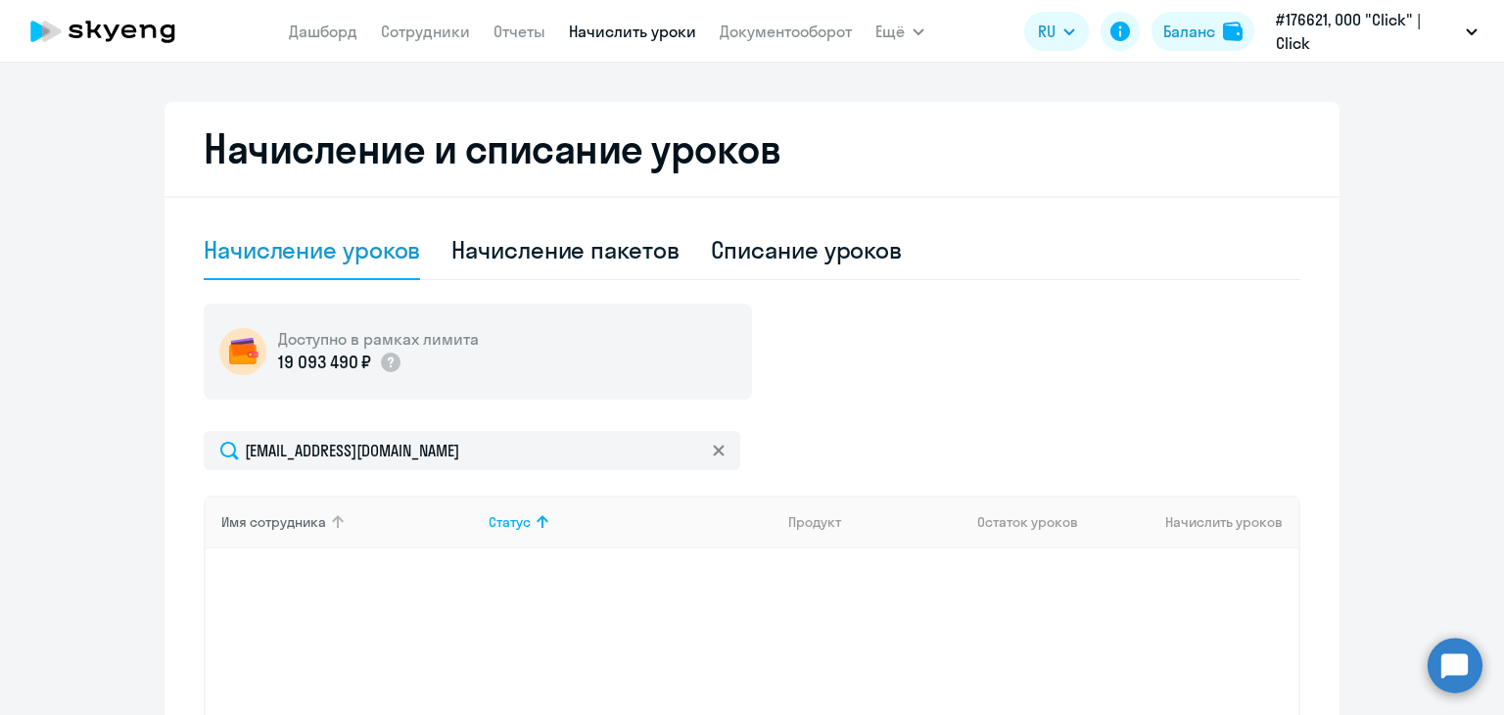
scroll to position [0, 0]
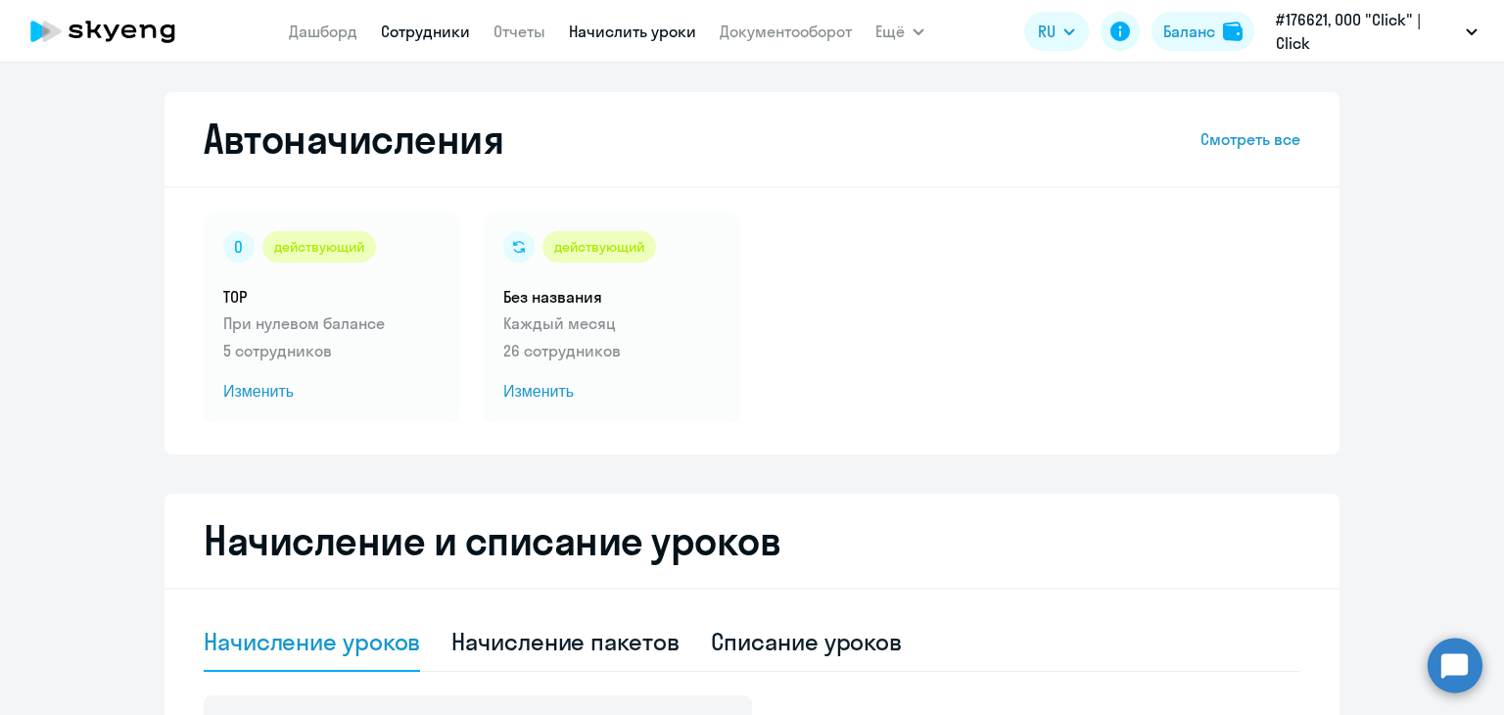
click at [409, 33] on link "Сотрудники" at bounding box center [425, 32] width 89 height 20
select select "30"
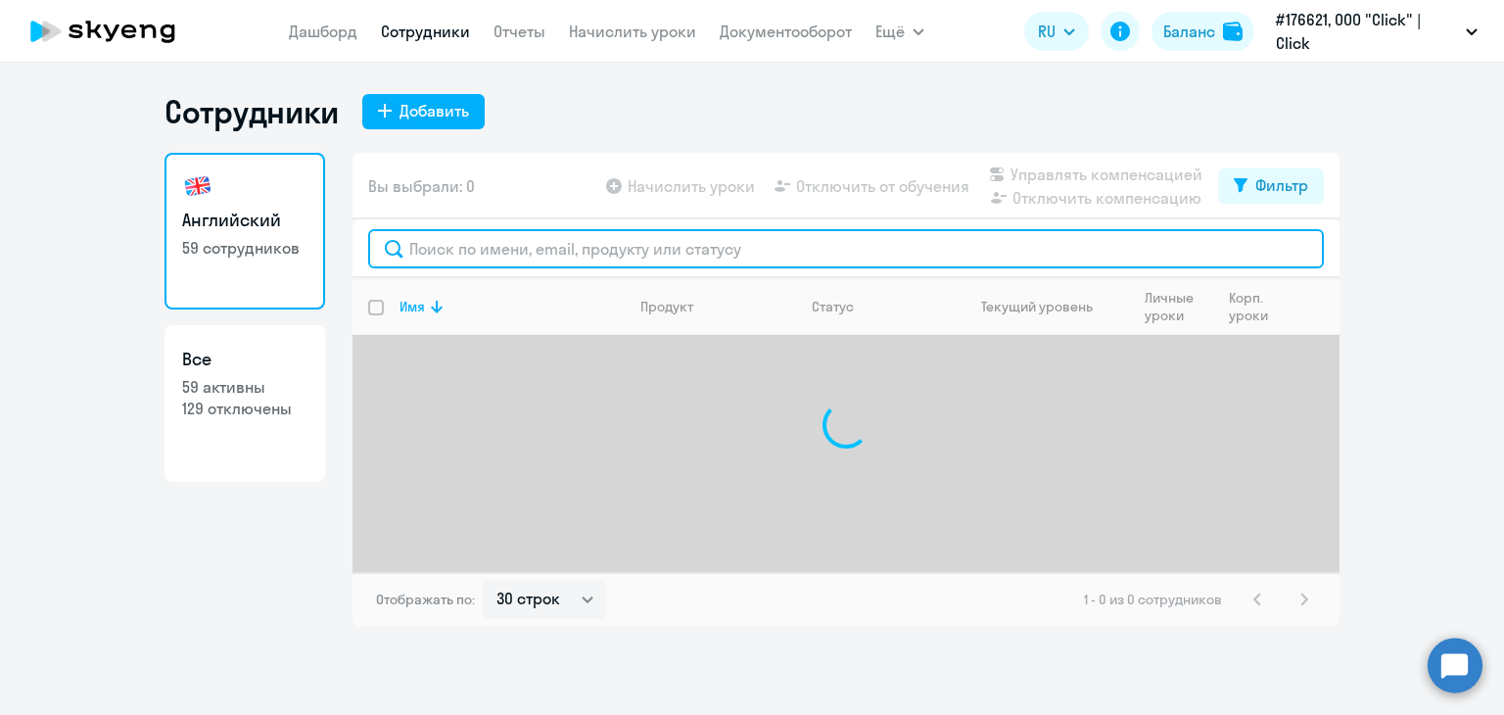
click at [427, 248] on input "text" at bounding box center [846, 248] width 956 height 39
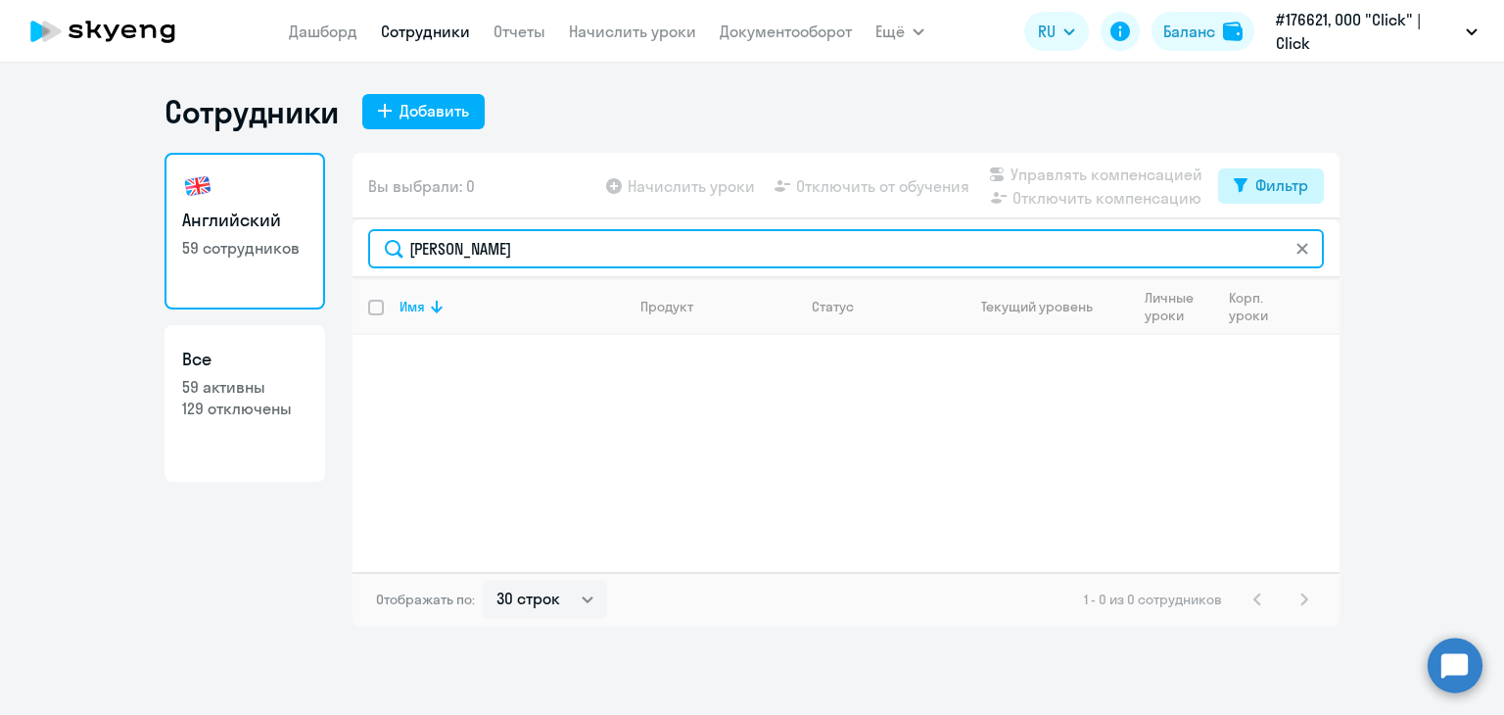
type input "[PERSON_NAME]"
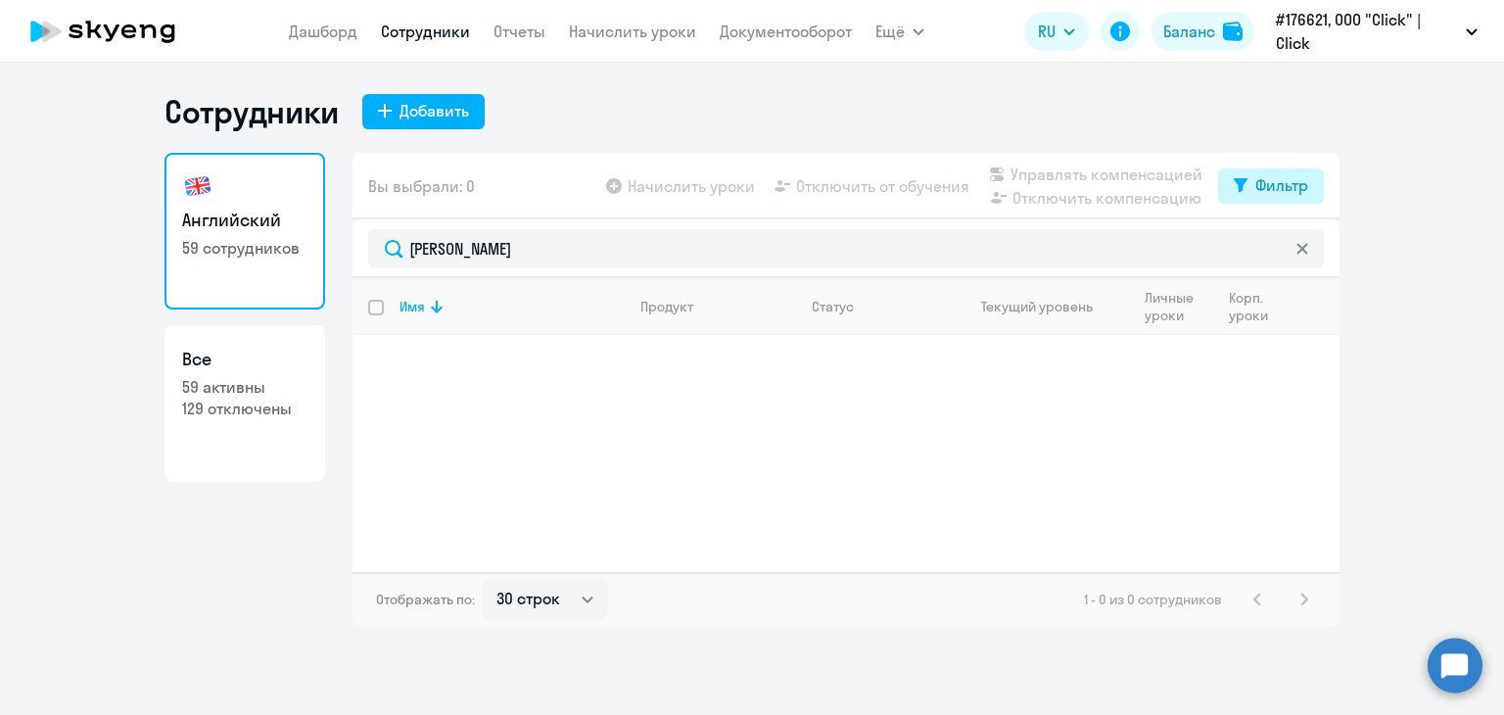
click at [1259, 176] on div "Фильтр" at bounding box center [1281, 184] width 53 height 23
click at [1191, 269] on div "Показать отключенных от обучения" at bounding box center [1166, 254] width 284 height 35
click at [1306, 252] on span at bounding box center [1291, 250] width 33 height 20
click at [1275, 250] on input "checkbox" at bounding box center [1274, 249] width 1 height 1
checkbox input "true"
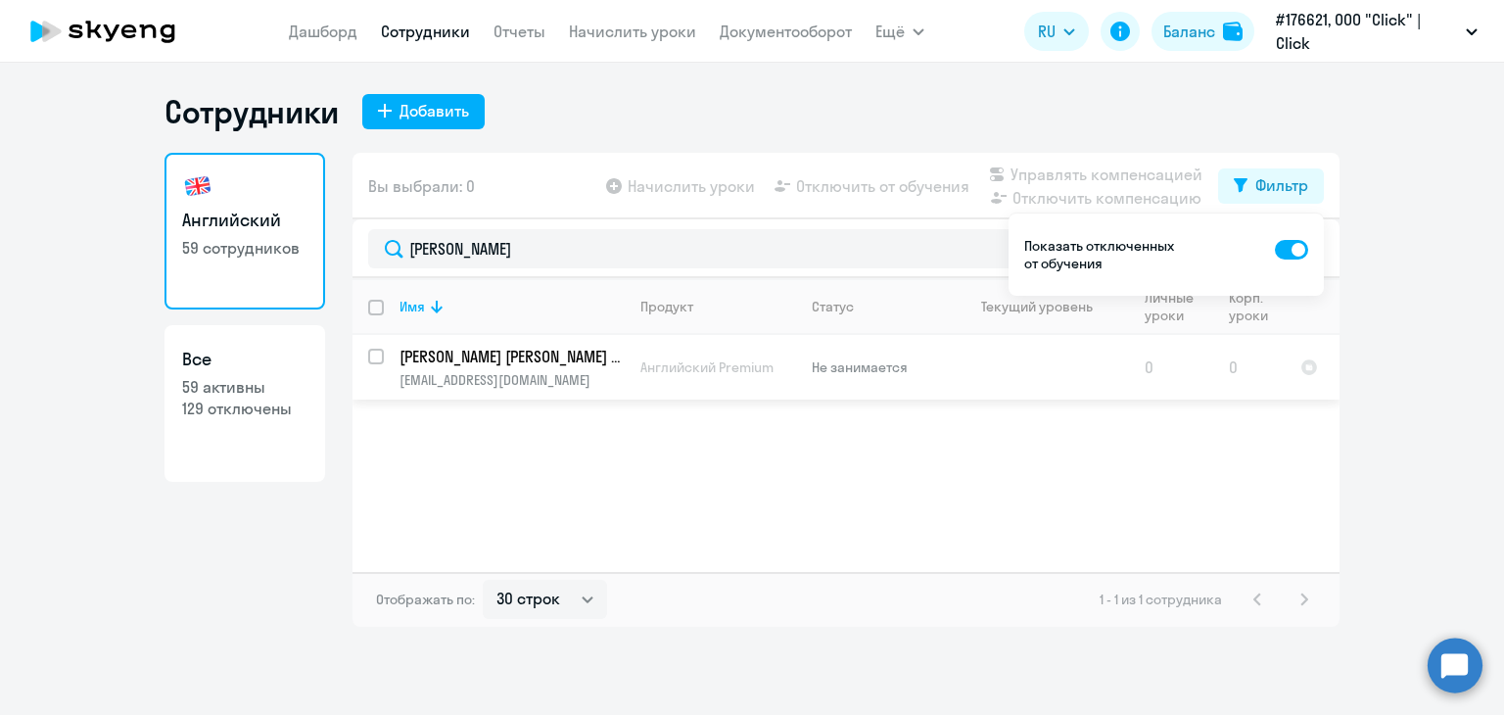
click at [822, 372] on p "Не занимается" at bounding box center [879, 367] width 134 height 18
select select "english"
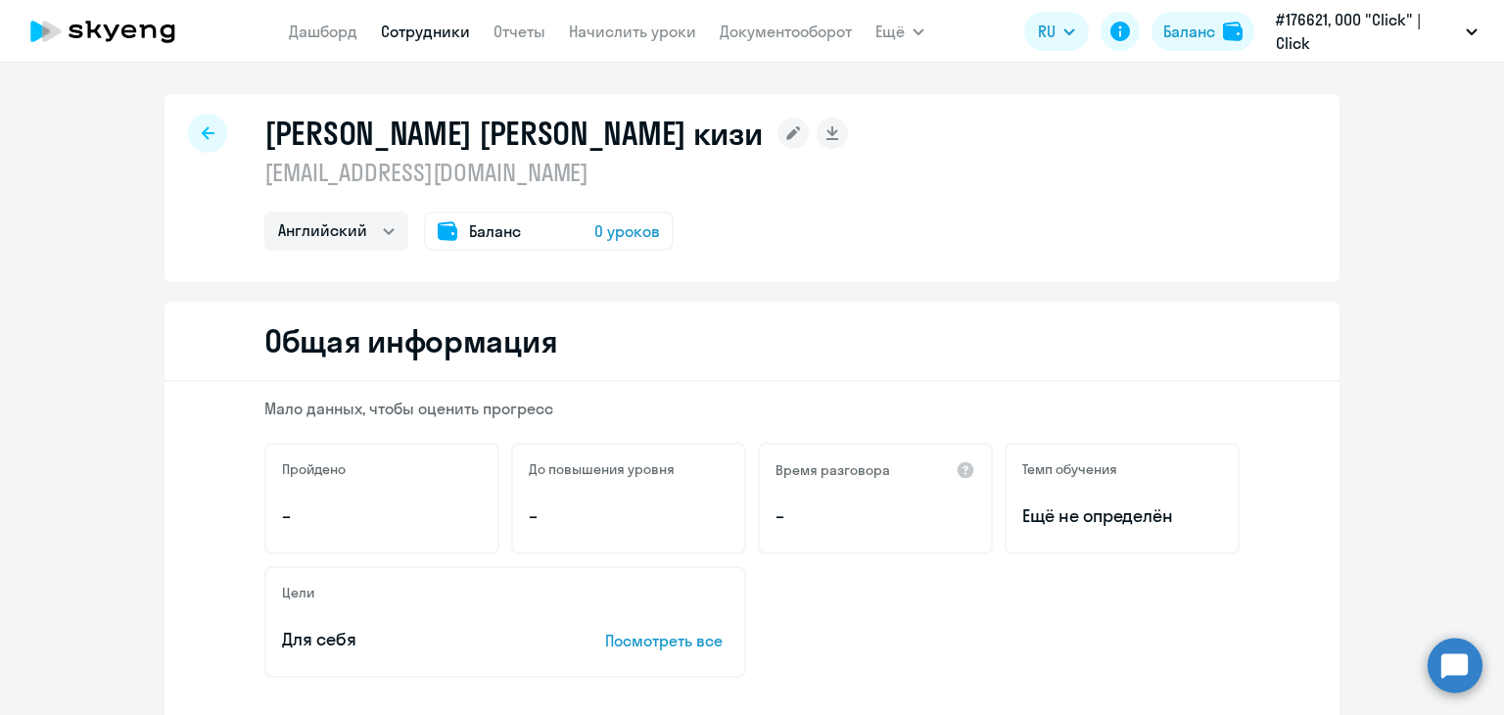
click at [801, 134] on icon at bounding box center [794, 133] width 14 height 14
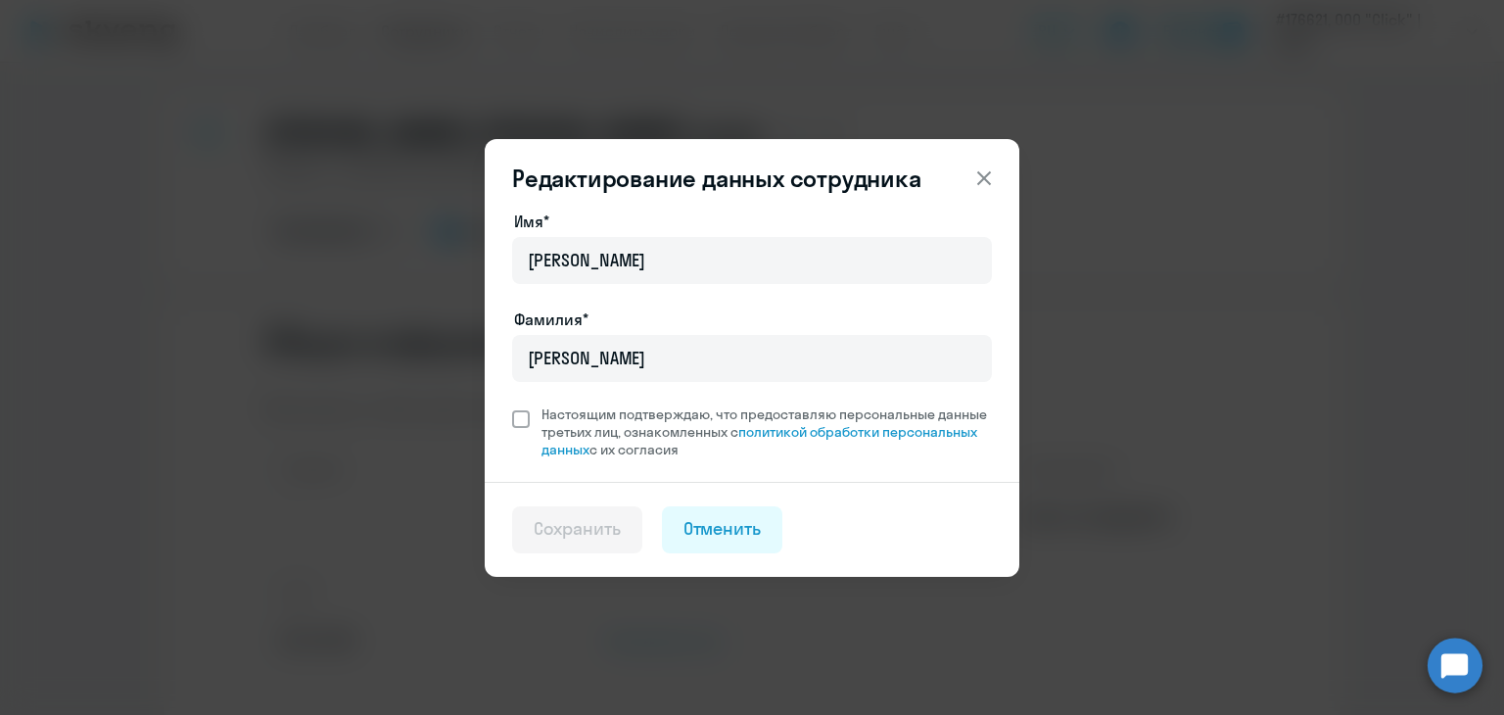
click at [518, 414] on span at bounding box center [521, 419] width 18 height 18
click at [512, 405] on input "Настоящим подтверждаю, что предоставляю персональные данные третьих лиц, ознако…" at bounding box center [511, 404] width 1 height 1
checkbox input "true"
click at [587, 514] on button "Сохранить" at bounding box center [577, 529] width 130 height 47
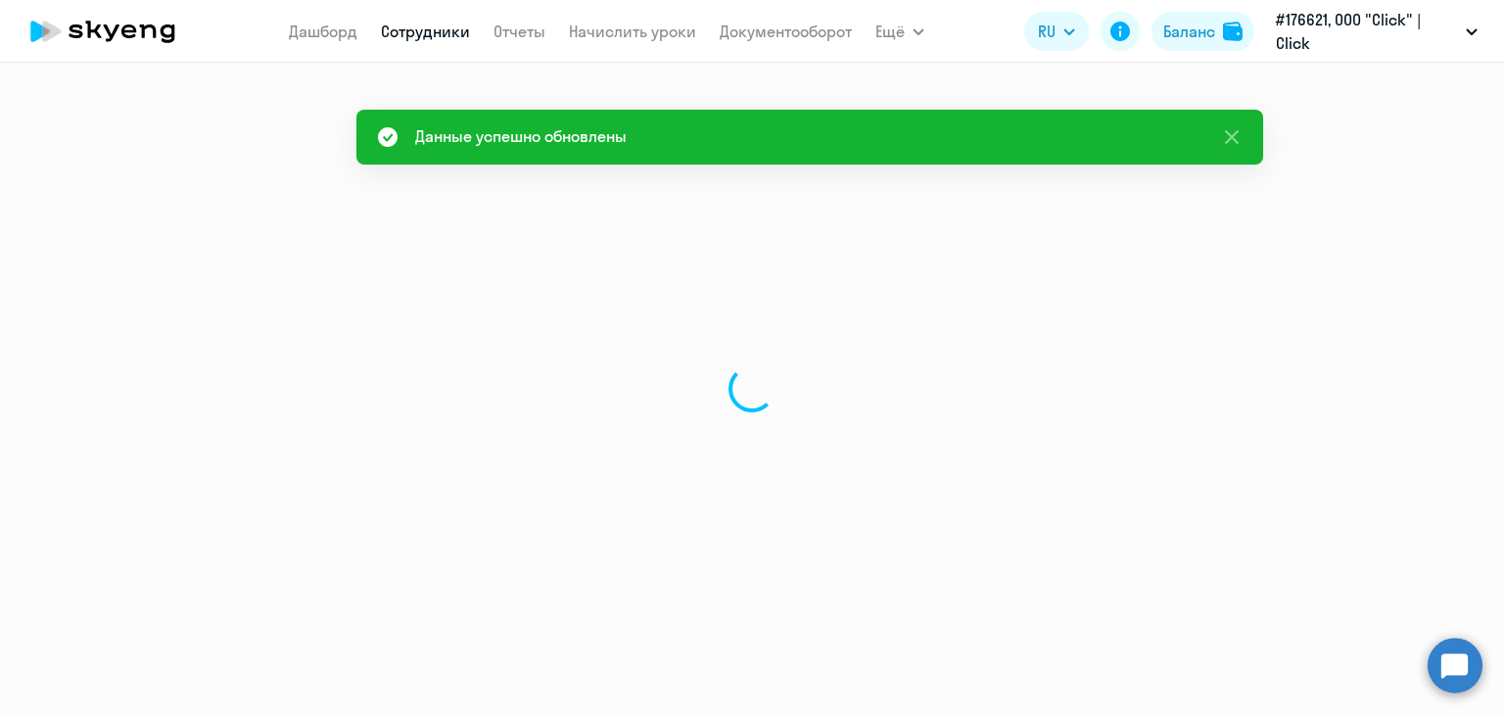
select select "english"
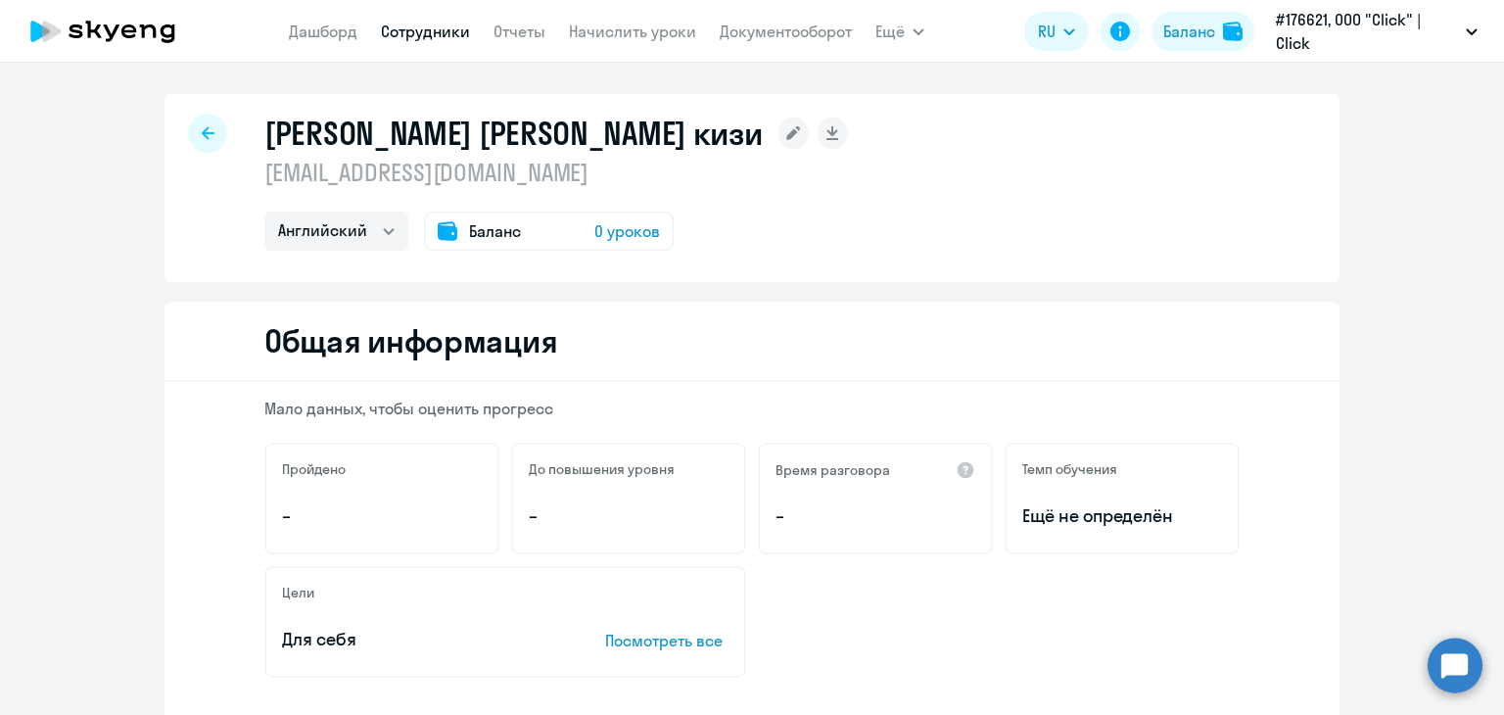
click at [545, 237] on div "Баланс 0 уроков" at bounding box center [549, 230] width 250 height 39
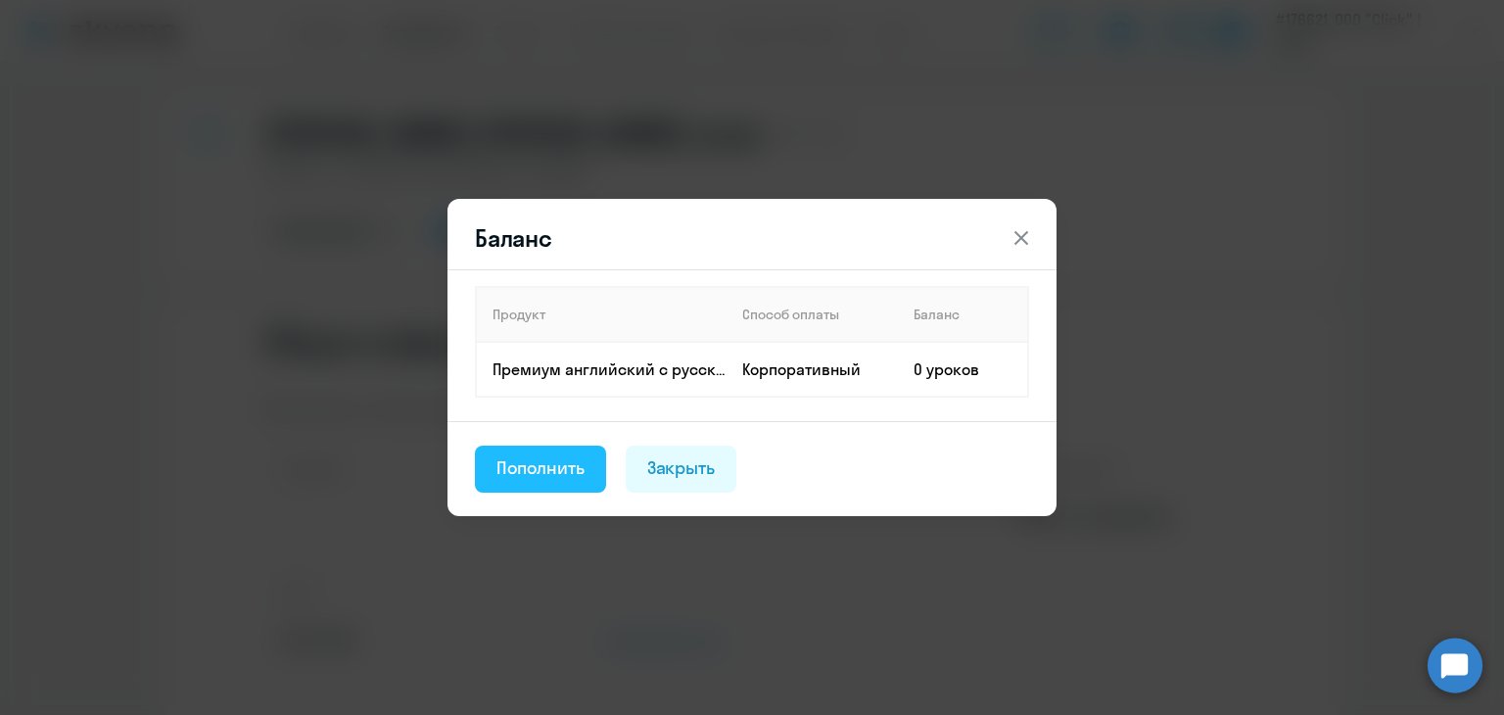
click at [572, 459] on div "Пополнить" at bounding box center [540, 467] width 88 height 25
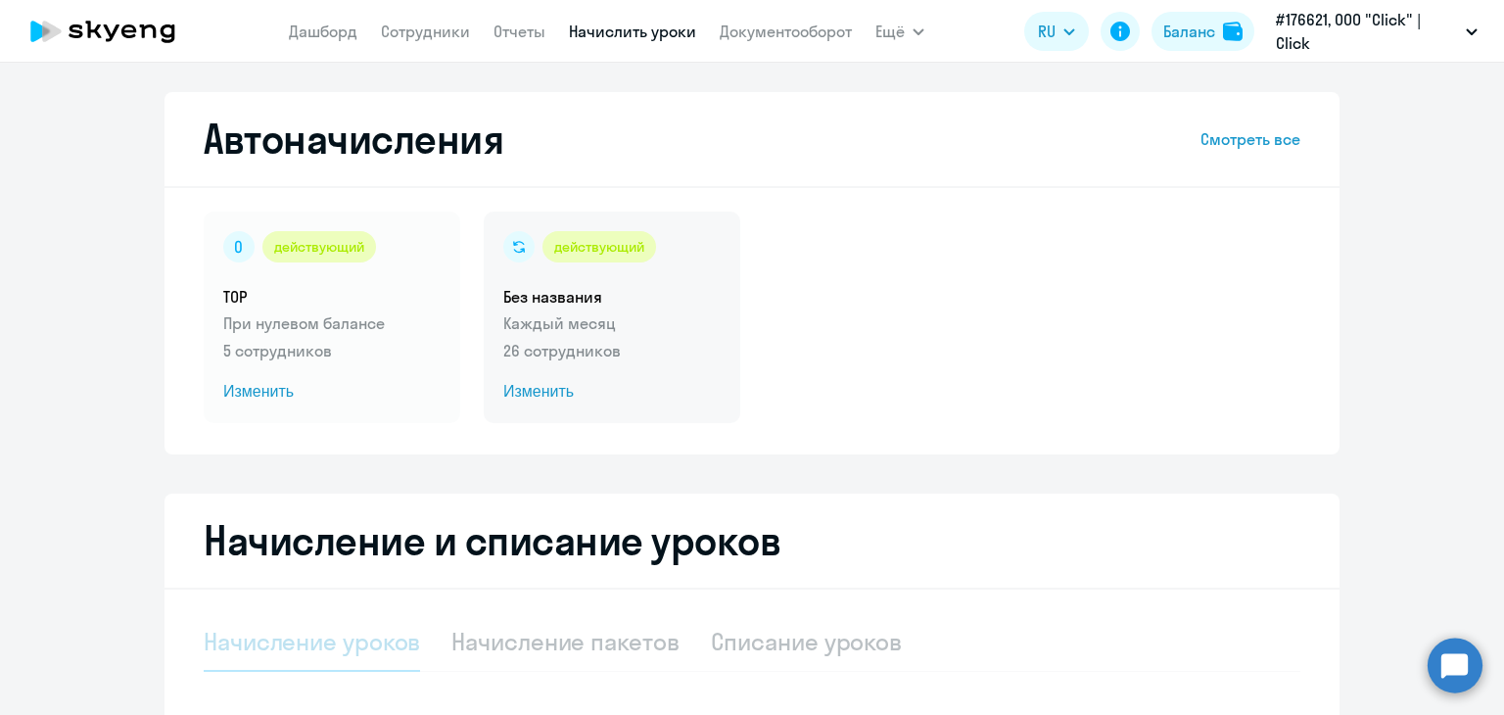
select select "10"
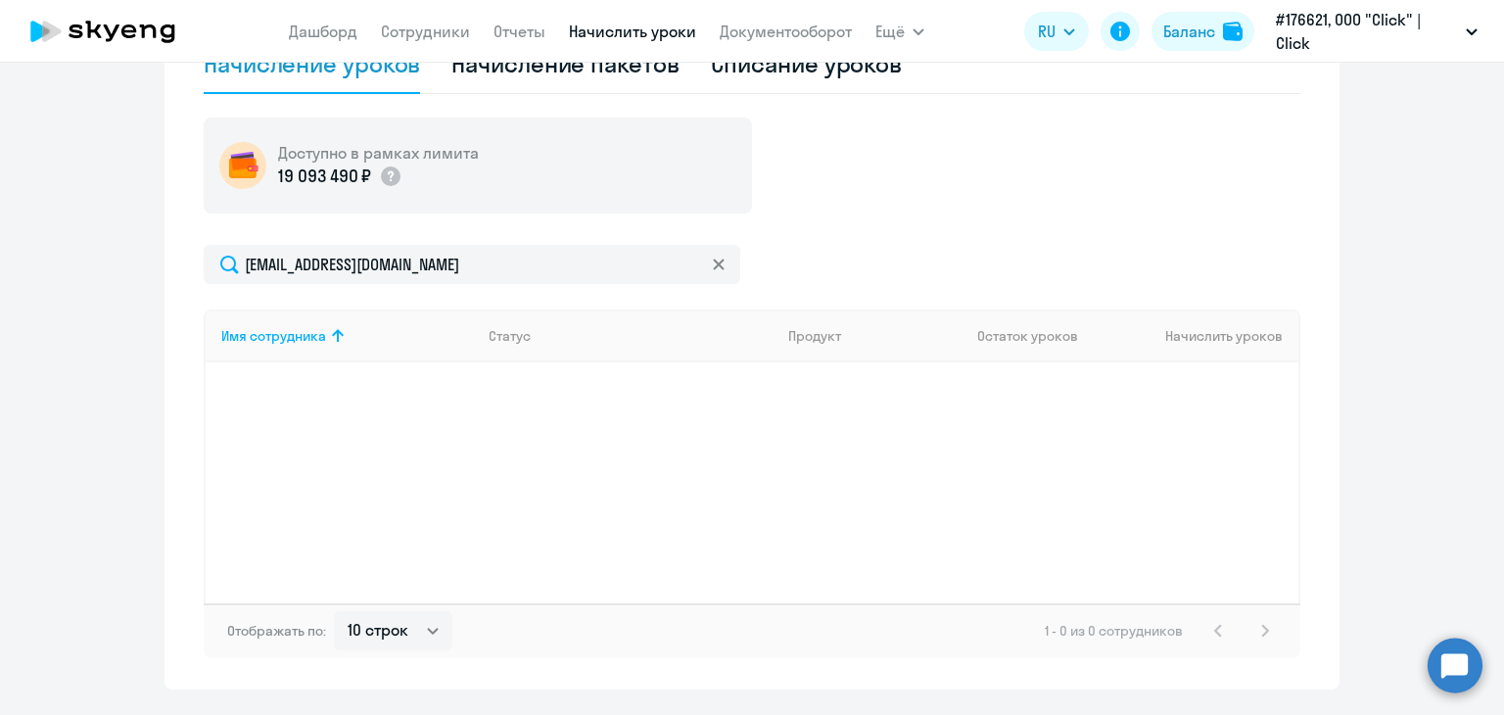
scroll to position [587, 0]
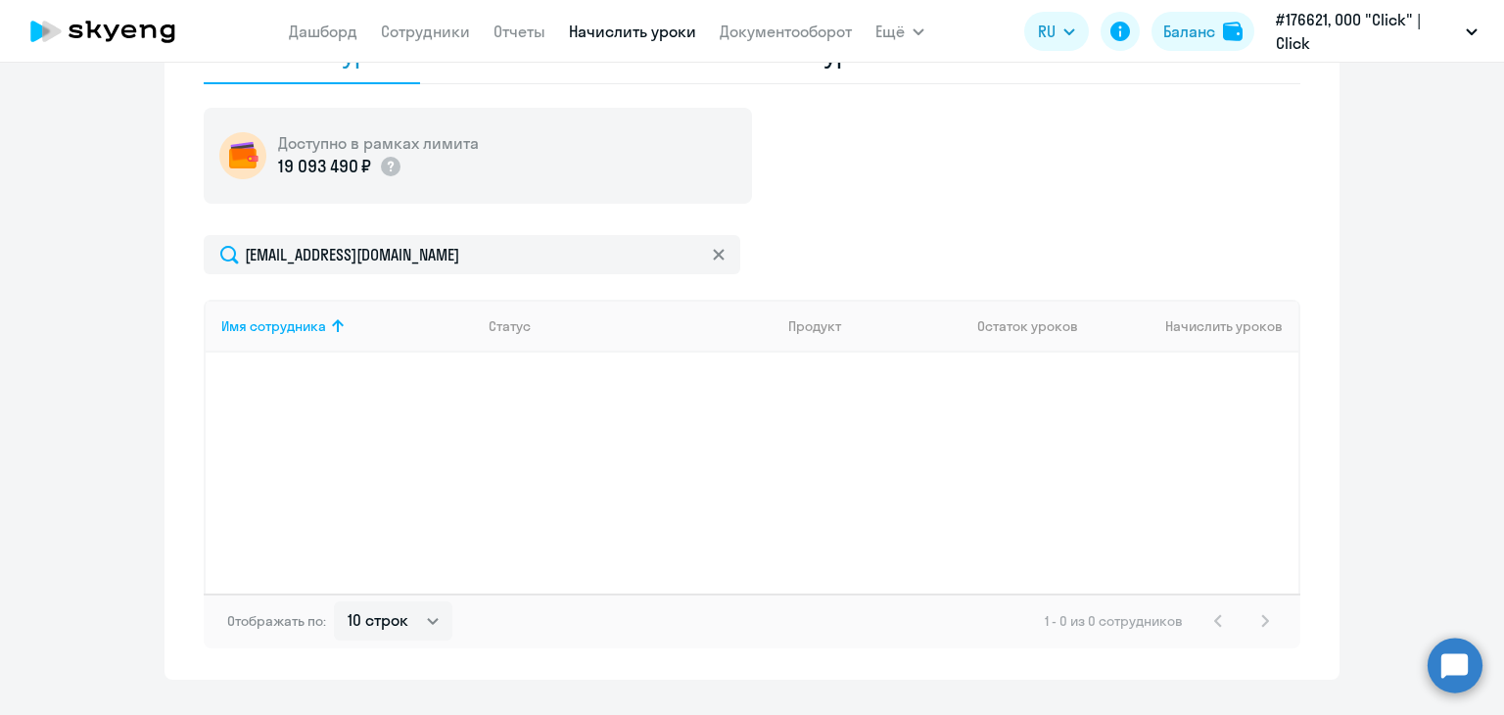
click at [1112, 393] on div "Имя сотрудника Статус Продукт Остаток уроков Начислить уроков" at bounding box center [752, 447] width 1097 height 294
click at [1129, 381] on div "Имя сотрудника Статус Продукт Остаток уроков Начислить уроков" at bounding box center [752, 447] width 1097 height 294
click at [1077, 295] on div "[EMAIL_ADDRESS][DOMAIN_NAME] Имя сотрудника Статус Продукт Остаток уроков Начис…" at bounding box center [752, 441] width 1097 height 413
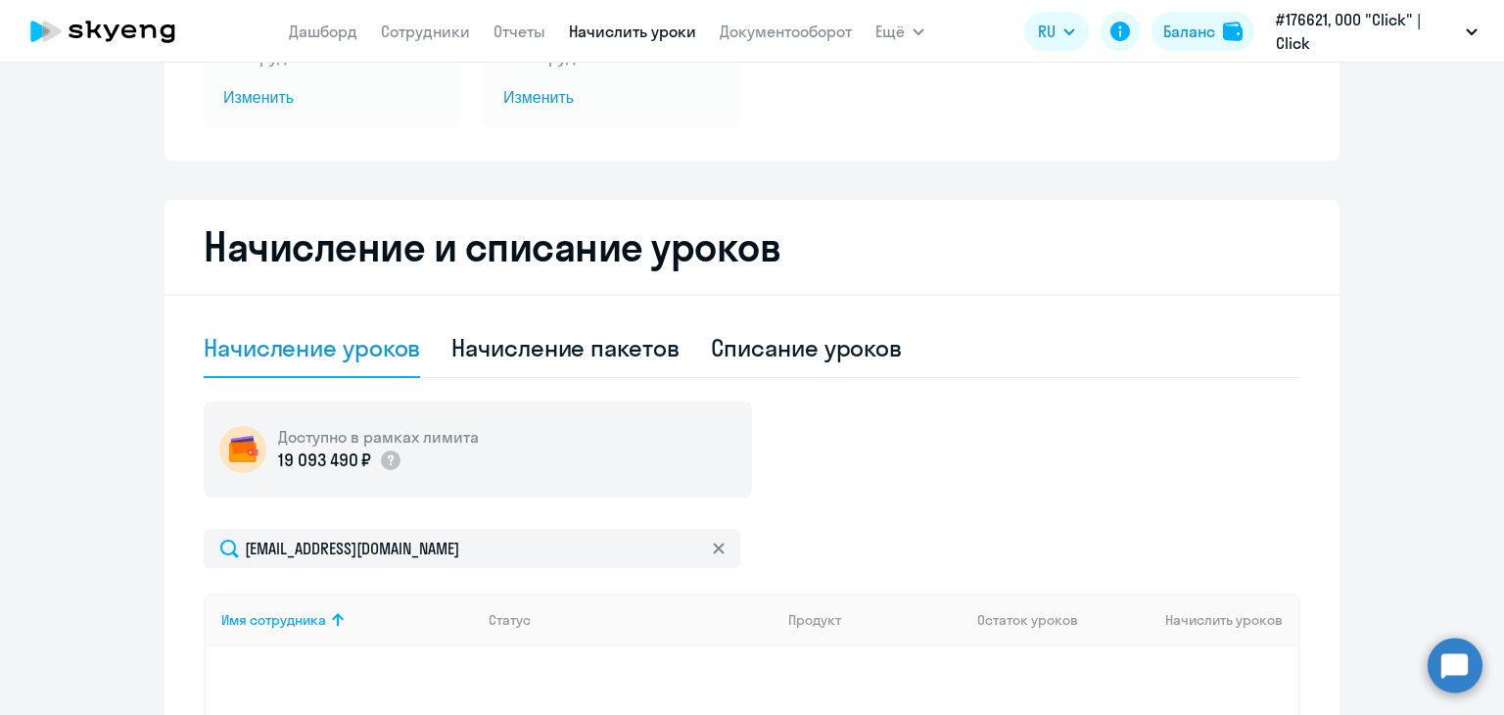
scroll to position [0, 0]
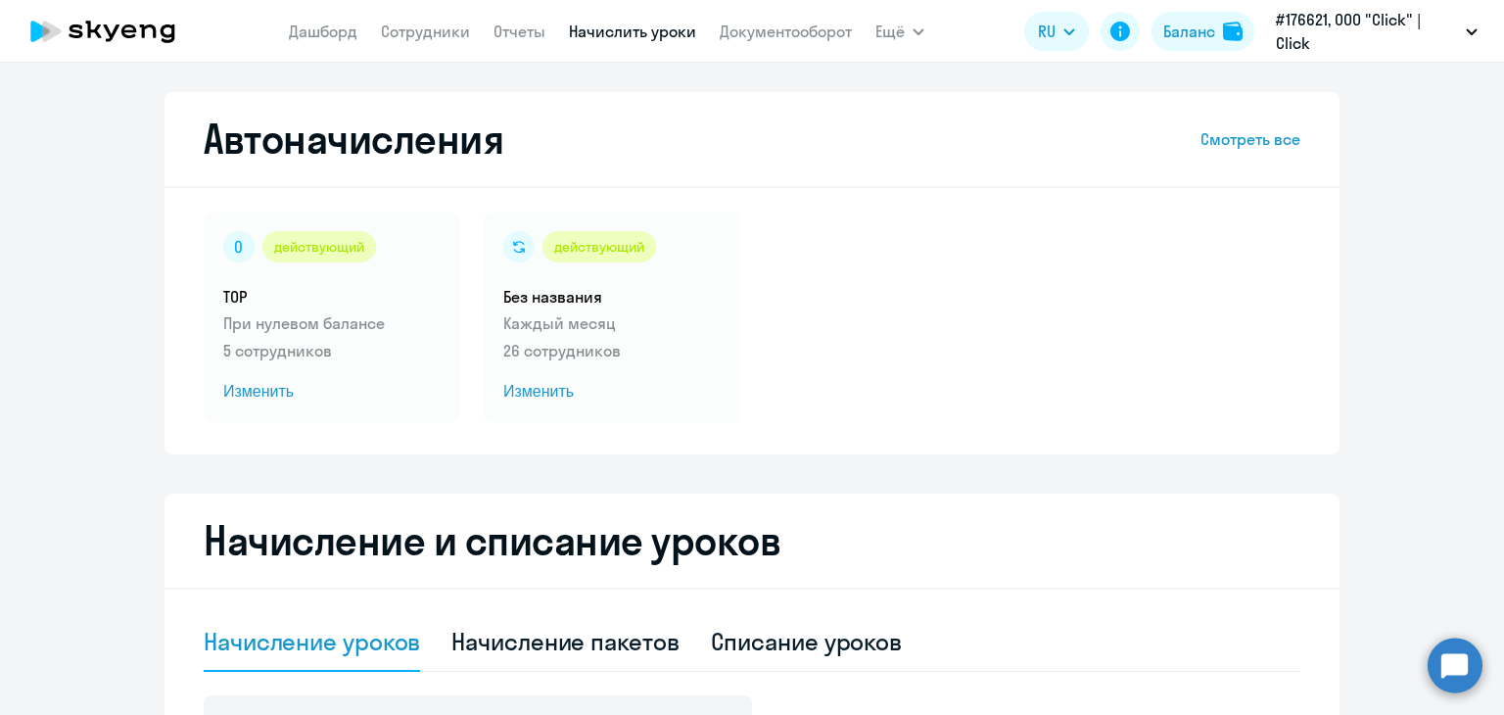
click at [432, 20] on app-menu-item-link "Сотрудники" at bounding box center [425, 32] width 89 height 24
click at [424, 48] on nav "[PERSON_NAME] Отчеты Начислить уроки Документооборот" at bounding box center [570, 31] width 563 height 39
click at [411, 28] on link "Сотрудники" at bounding box center [425, 32] width 89 height 20
select select "30"
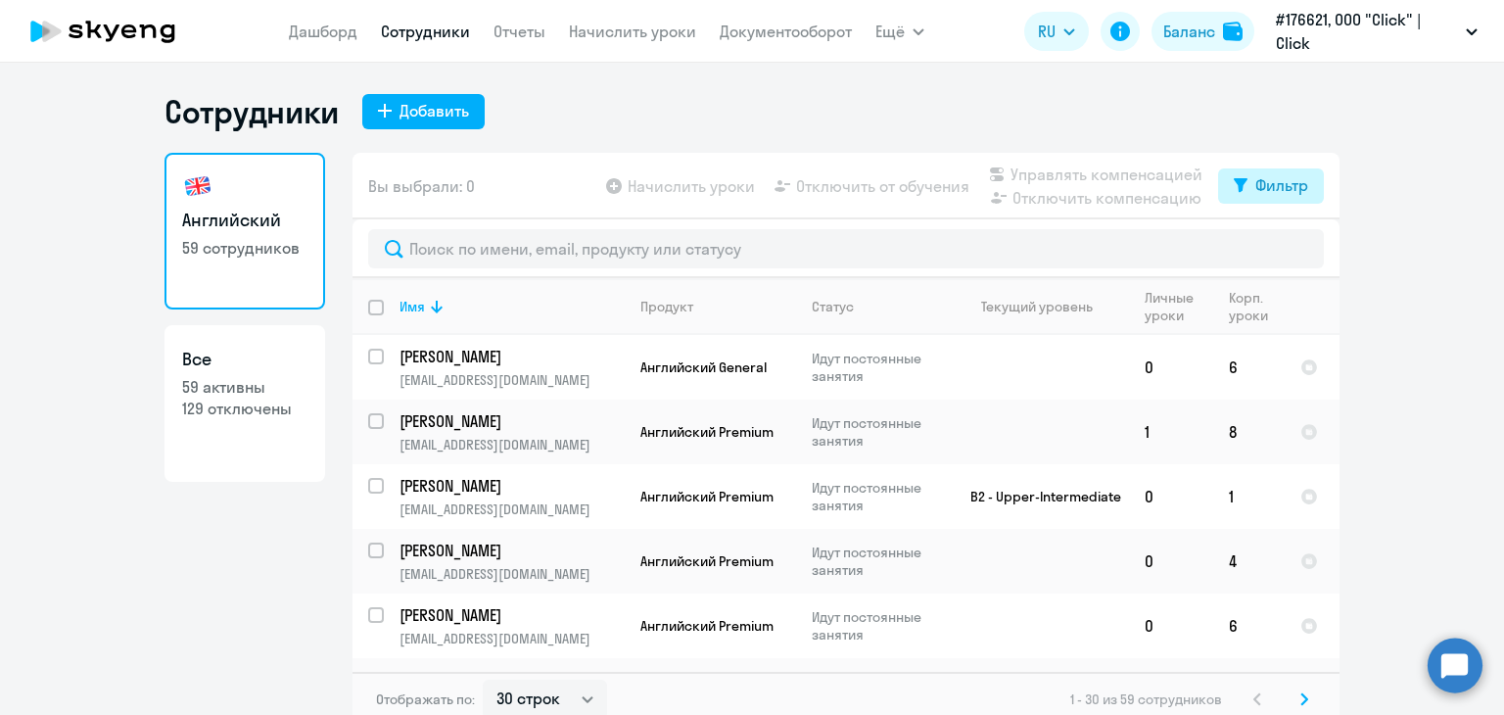
click at [1275, 177] on div "Фильтр" at bounding box center [1281, 184] width 53 height 23
click at [1274, 248] on span at bounding box center [1283, 250] width 33 height 20
click at [1267, 249] on input "checkbox" at bounding box center [1266, 249] width 1 height 1
checkbox input "true"
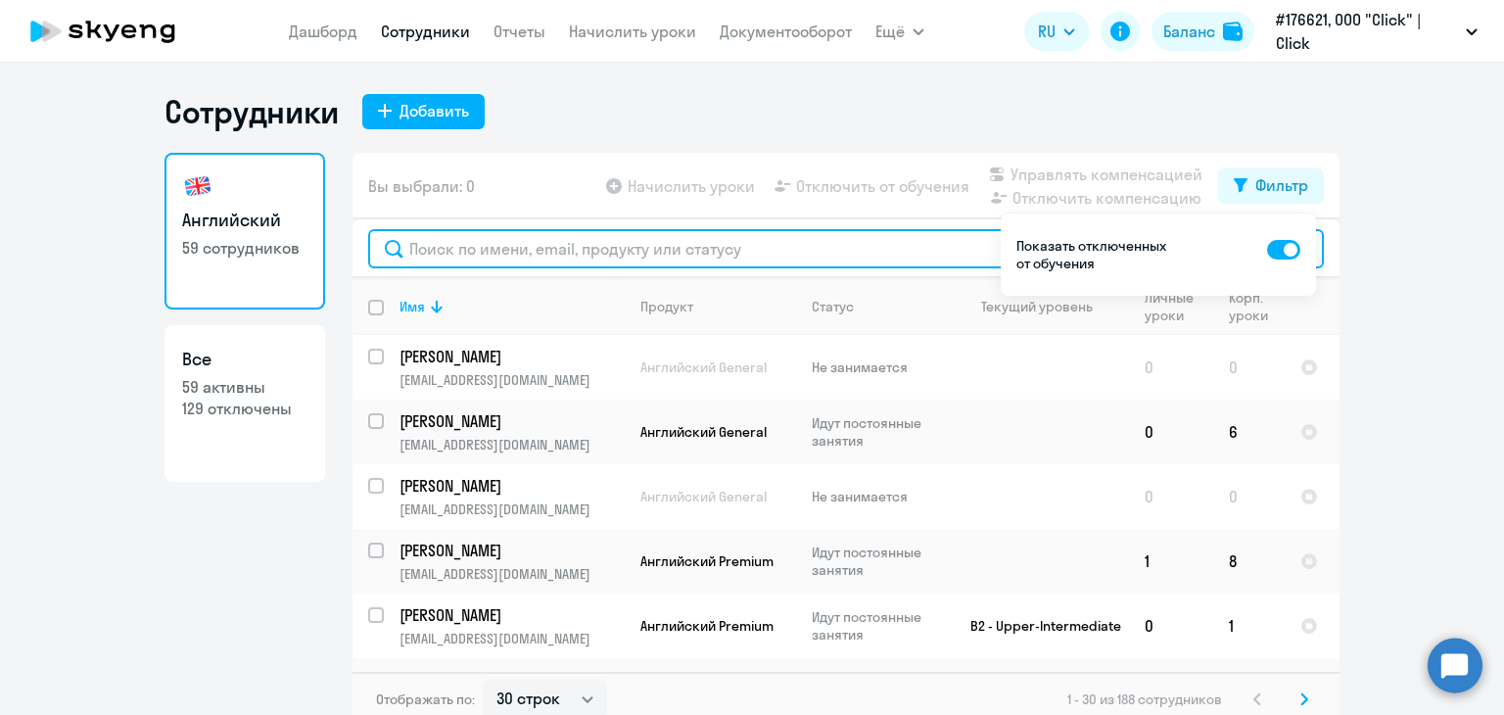
click at [688, 247] on input "text" at bounding box center [846, 248] width 956 height 39
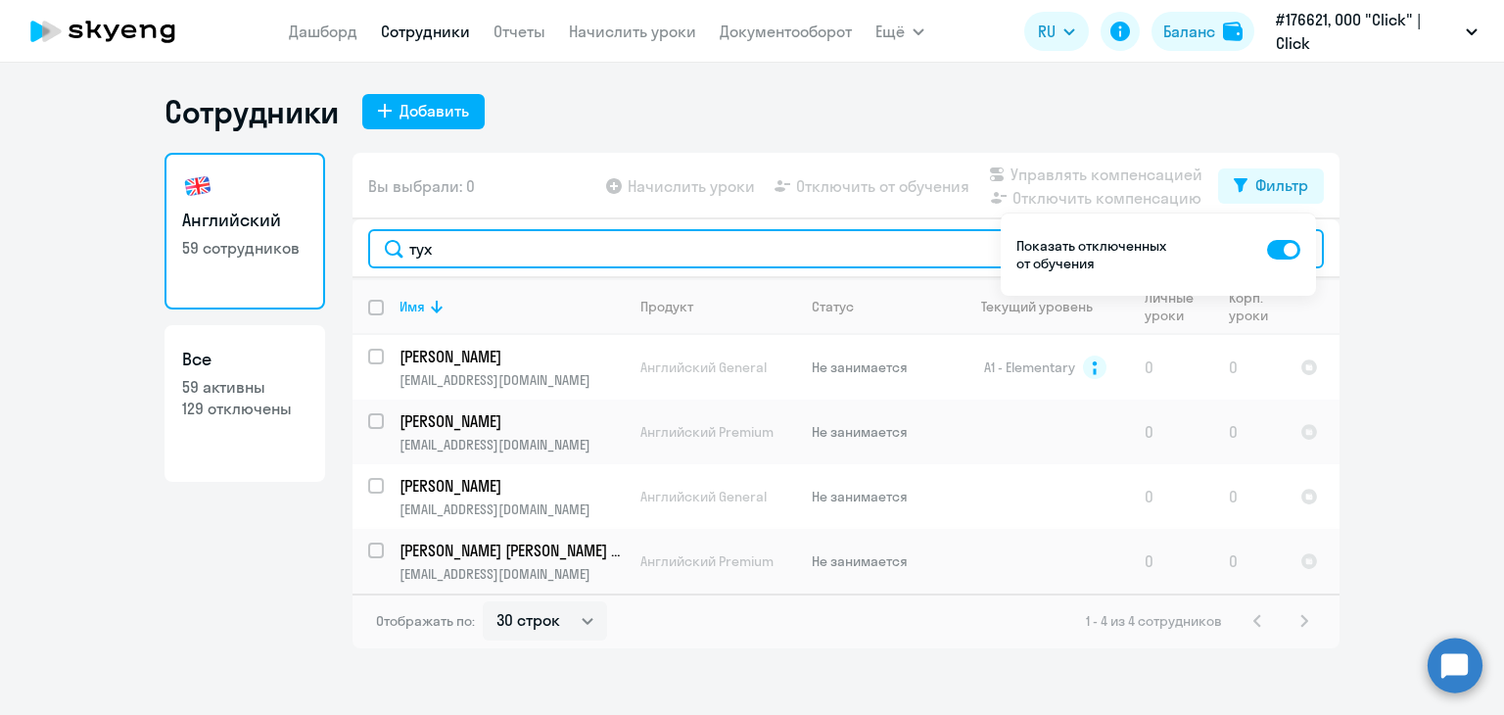
type input "тух"
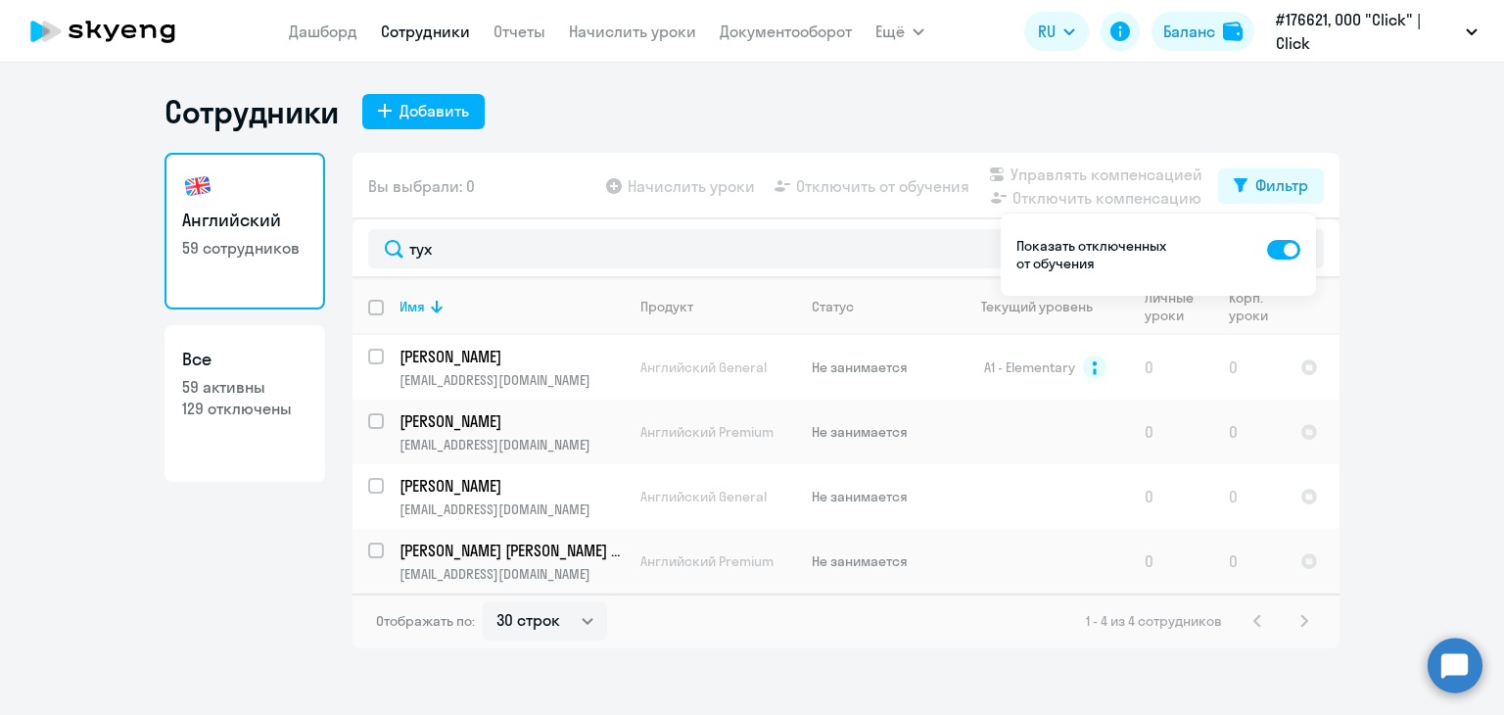
click at [522, 552] on p "[PERSON_NAME] [PERSON_NAME] кизи" at bounding box center [509, 551] width 221 height 22
select select "english"
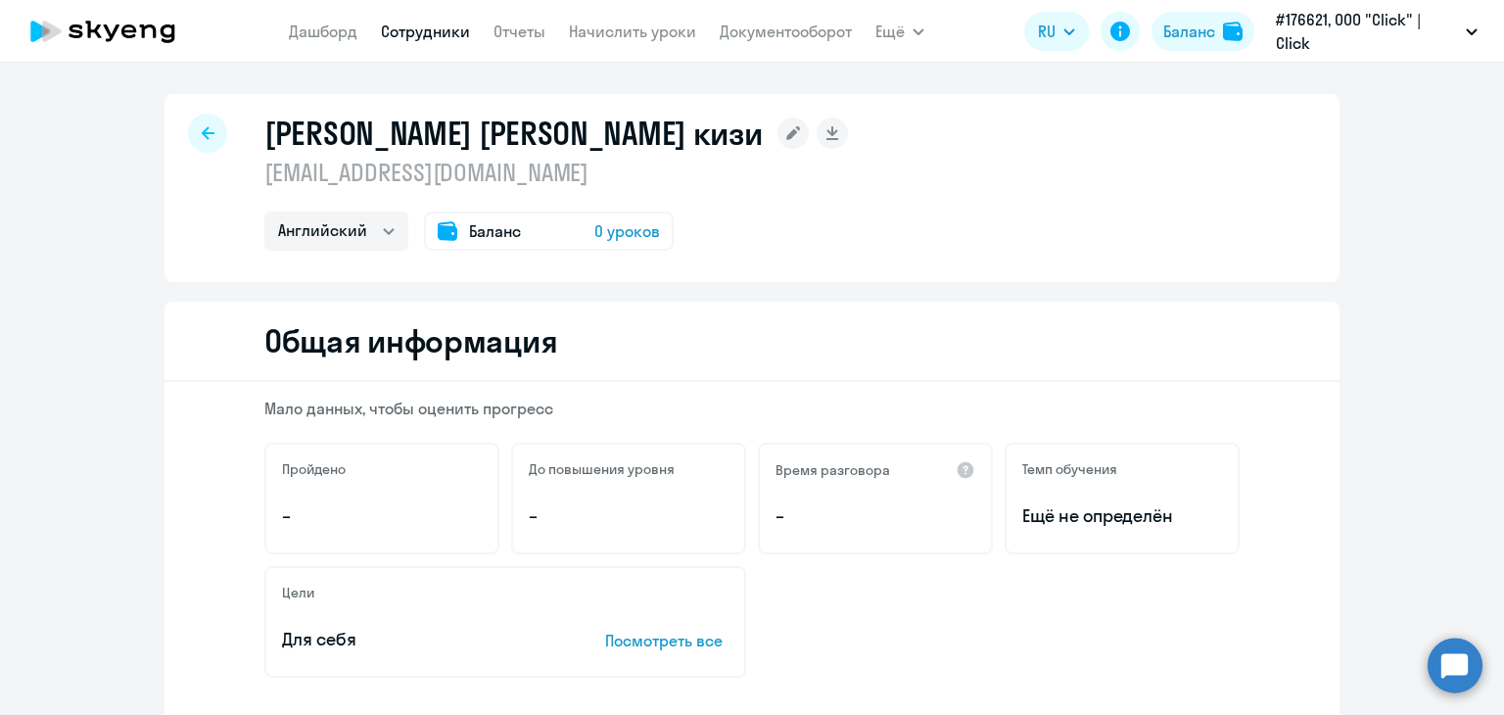
click at [503, 189] on div "[PERSON_NAME] [PERSON_NAME] кизи [EMAIL_ADDRESS][DOMAIN_NAME] Английский Баланс…" at bounding box center [556, 182] width 584 height 137
click at [502, 208] on div "[PERSON_NAME] [PERSON_NAME] кизи [EMAIL_ADDRESS][DOMAIN_NAME] Английский Баланс…" at bounding box center [556, 182] width 584 height 137
click at [587, 199] on div "[PERSON_NAME] [PERSON_NAME] кизи [EMAIL_ADDRESS][DOMAIN_NAME] Английский Баланс…" at bounding box center [556, 182] width 584 height 137
drag, startPoint x: 587, startPoint y: 199, endPoint x: 582, endPoint y: 212, distance: 14.9
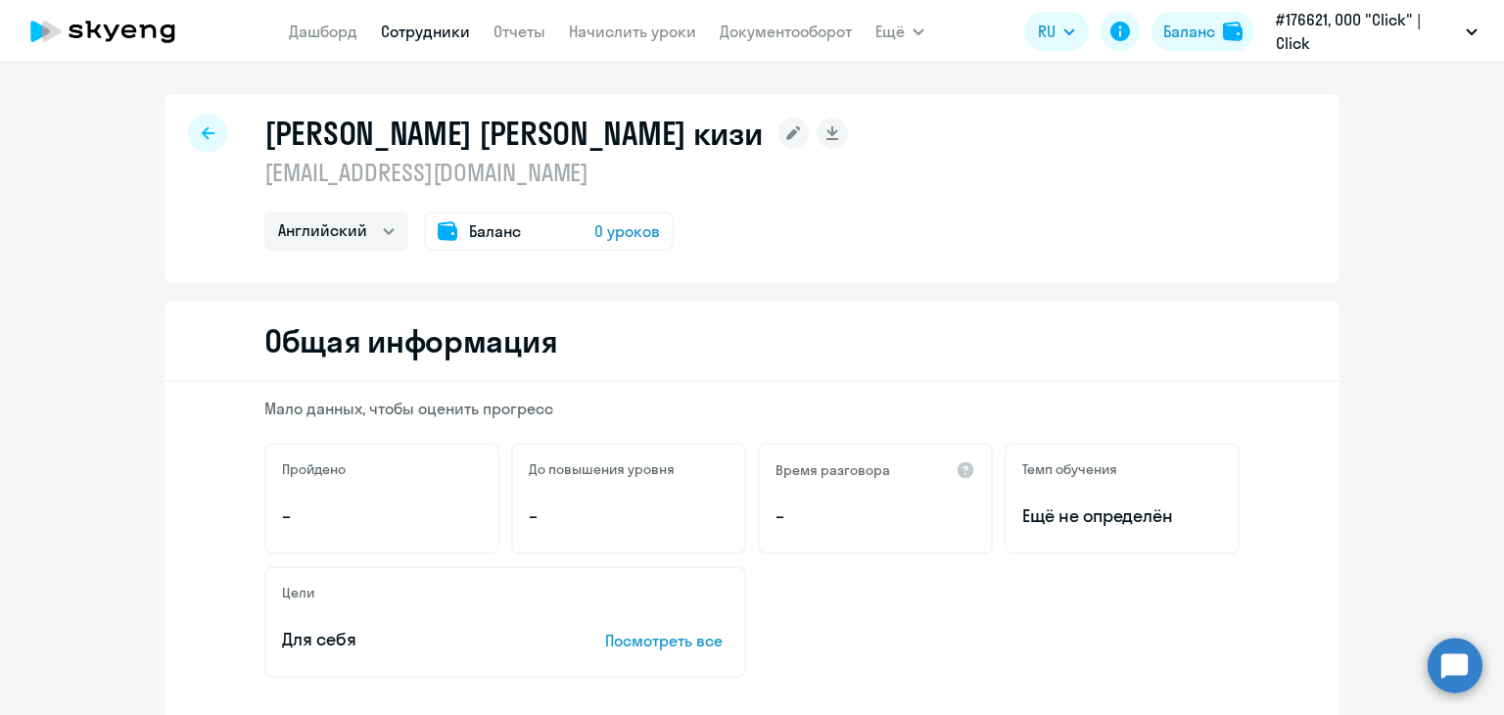
click at [582, 212] on div "[PERSON_NAME] [PERSON_NAME] кизи [EMAIL_ADDRESS][DOMAIN_NAME] Английский Баланс…" at bounding box center [556, 182] width 584 height 137
click at [469, 227] on span "Баланс" at bounding box center [495, 230] width 52 height 23
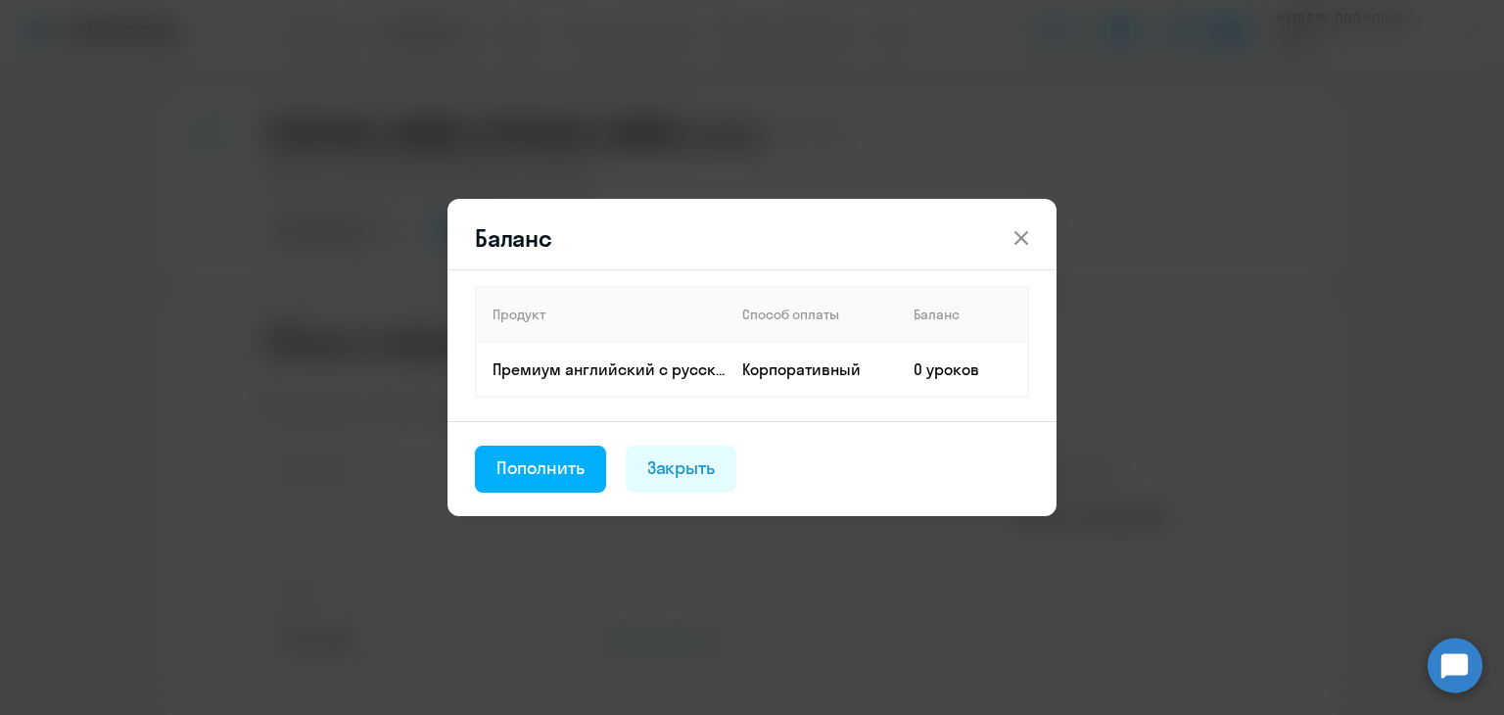
click at [467, 227] on div "Баланс Продукт Способ оплаты Баланс Премиум английский с русскоговорящим препод…" at bounding box center [751, 357] width 609 height 317
click at [558, 478] on div "Пополнить" at bounding box center [540, 467] width 88 height 25
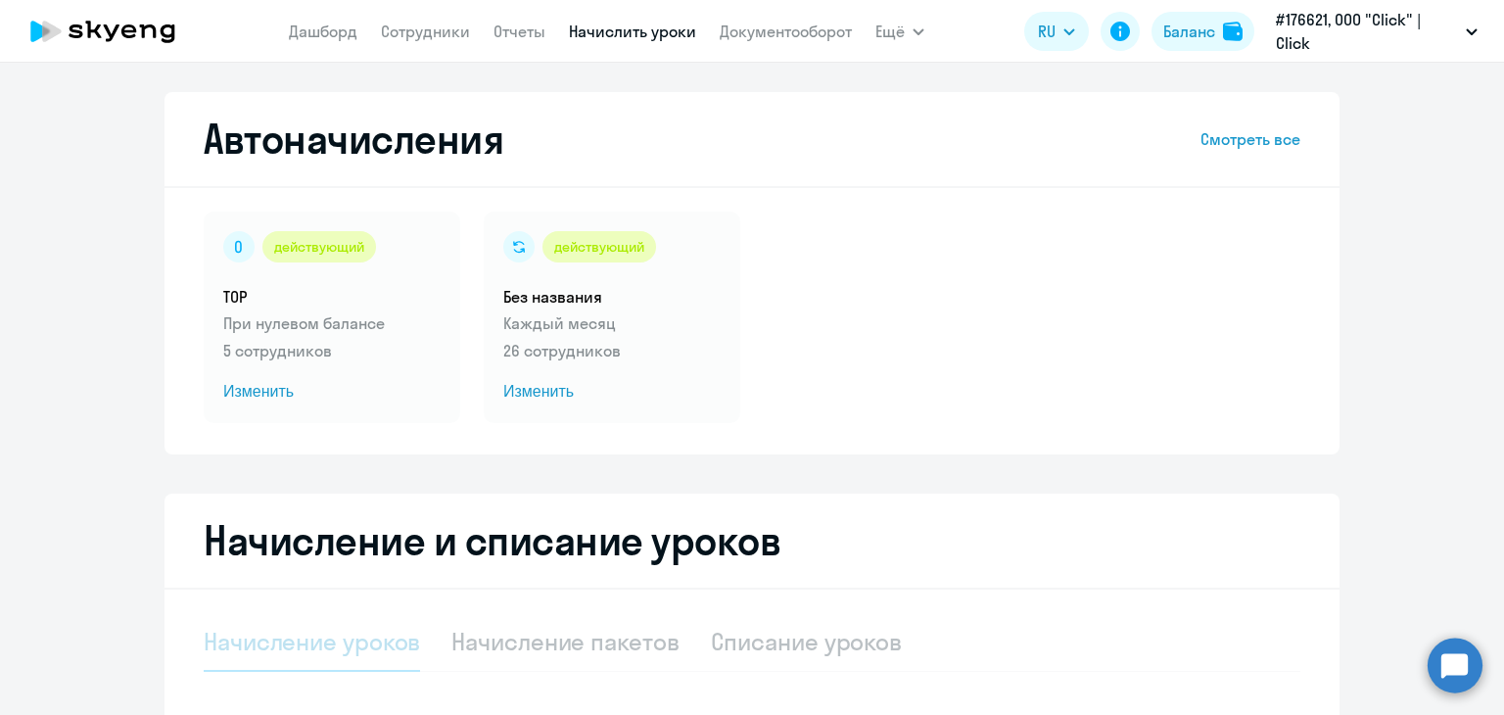
select select "10"
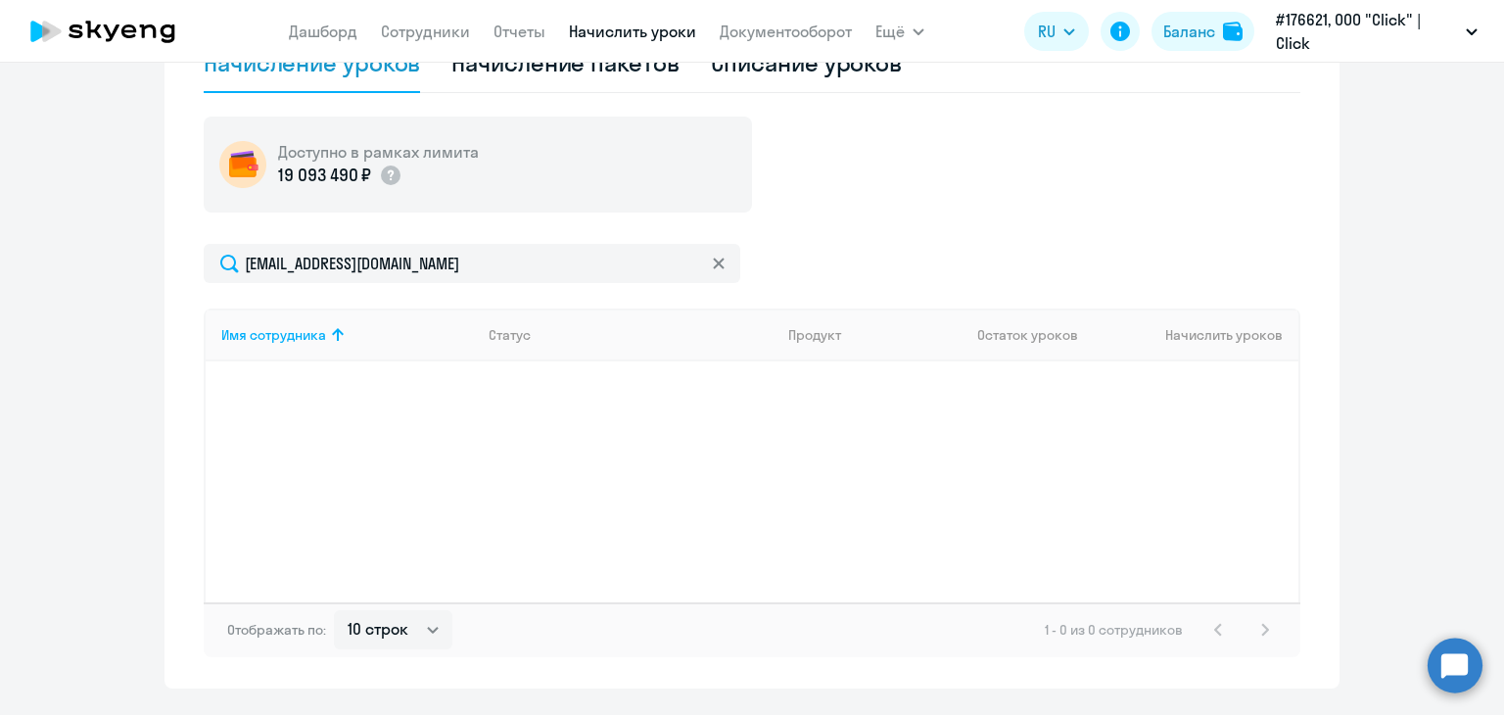
scroll to position [570, 0]
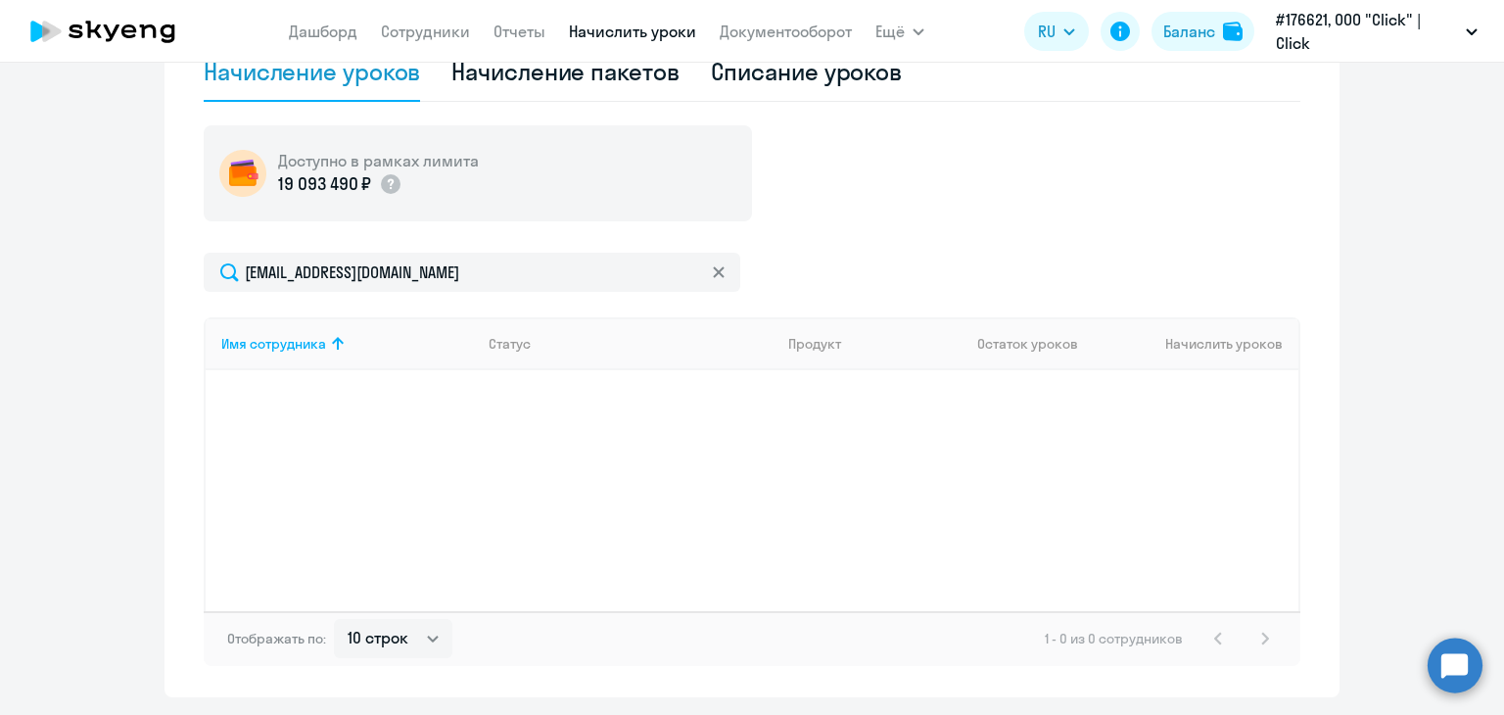
click at [70, 24] on icon at bounding box center [103, 31] width 172 height 49
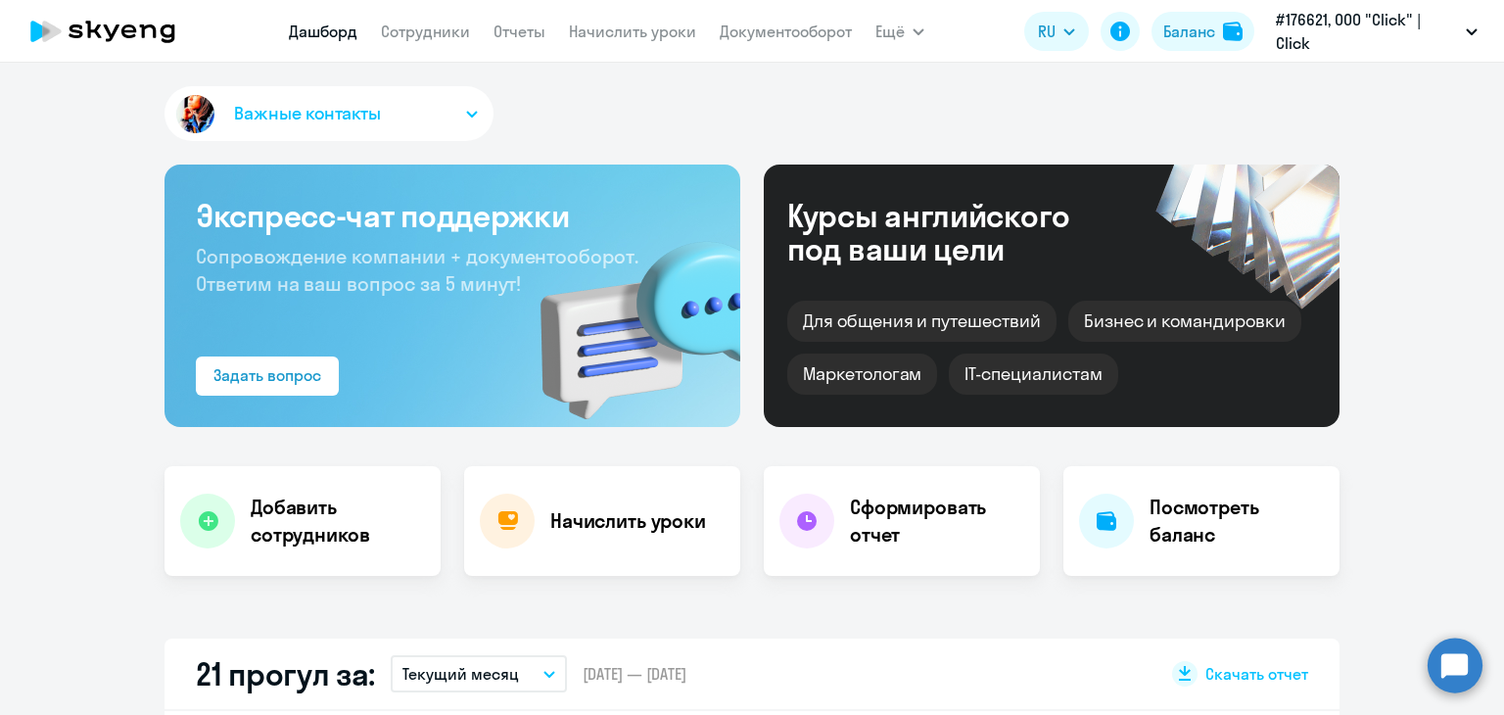
click at [311, 120] on span "Важные контакты" at bounding box center [307, 113] width 147 height 25
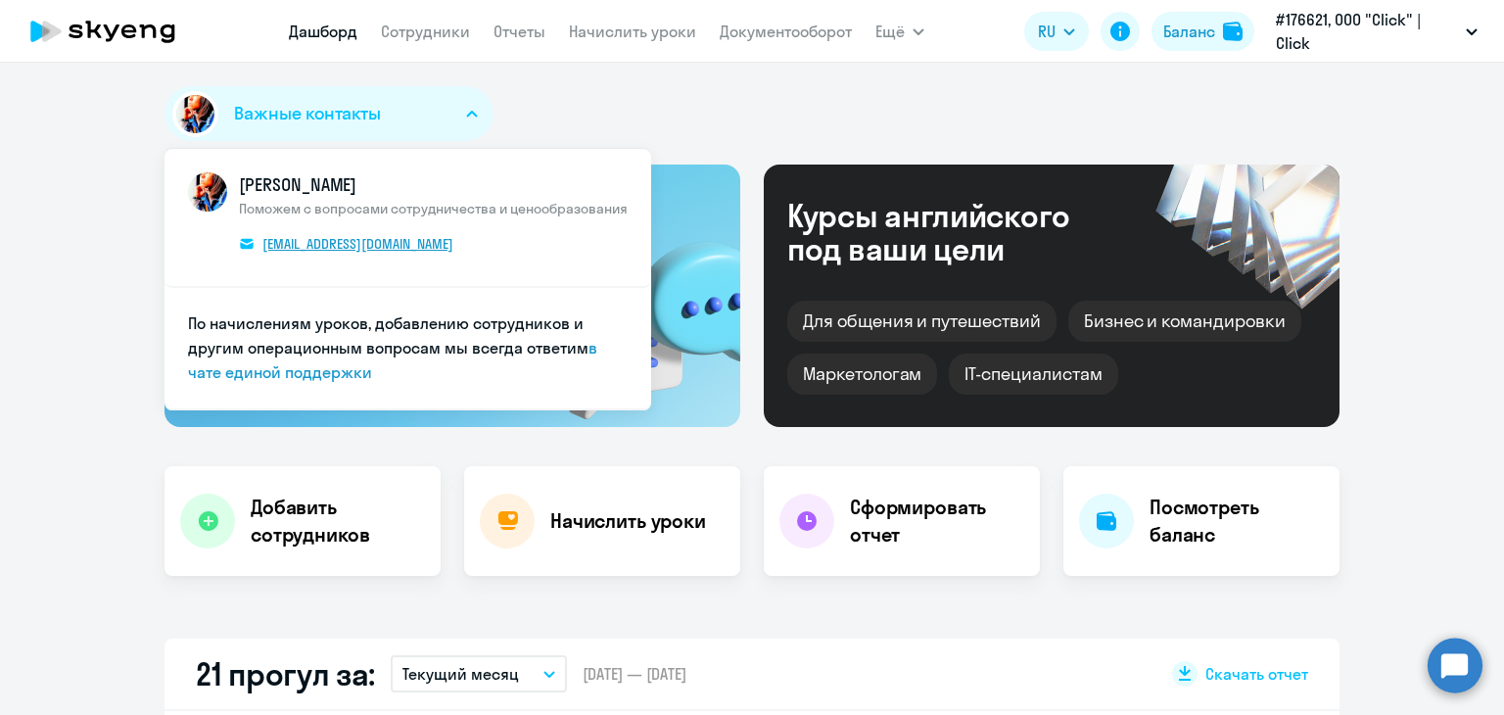
click at [329, 242] on span "[EMAIL_ADDRESS][DOMAIN_NAME]" at bounding box center [357, 244] width 191 height 18
click at [345, 236] on span "[EMAIL_ADDRESS][DOMAIN_NAME]" at bounding box center [357, 244] width 191 height 18
click at [475, 230] on span "[PERSON_NAME] Поможем с вопросами сотрудничества и ценообразования [EMAIL_ADDRE…" at bounding box center [433, 217] width 389 height 90
select select "30"
click at [439, 393] on li "По начислениям уроков, добавлению сотрудников и другим операционным вопросам мы…" at bounding box center [407, 349] width 487 height 122
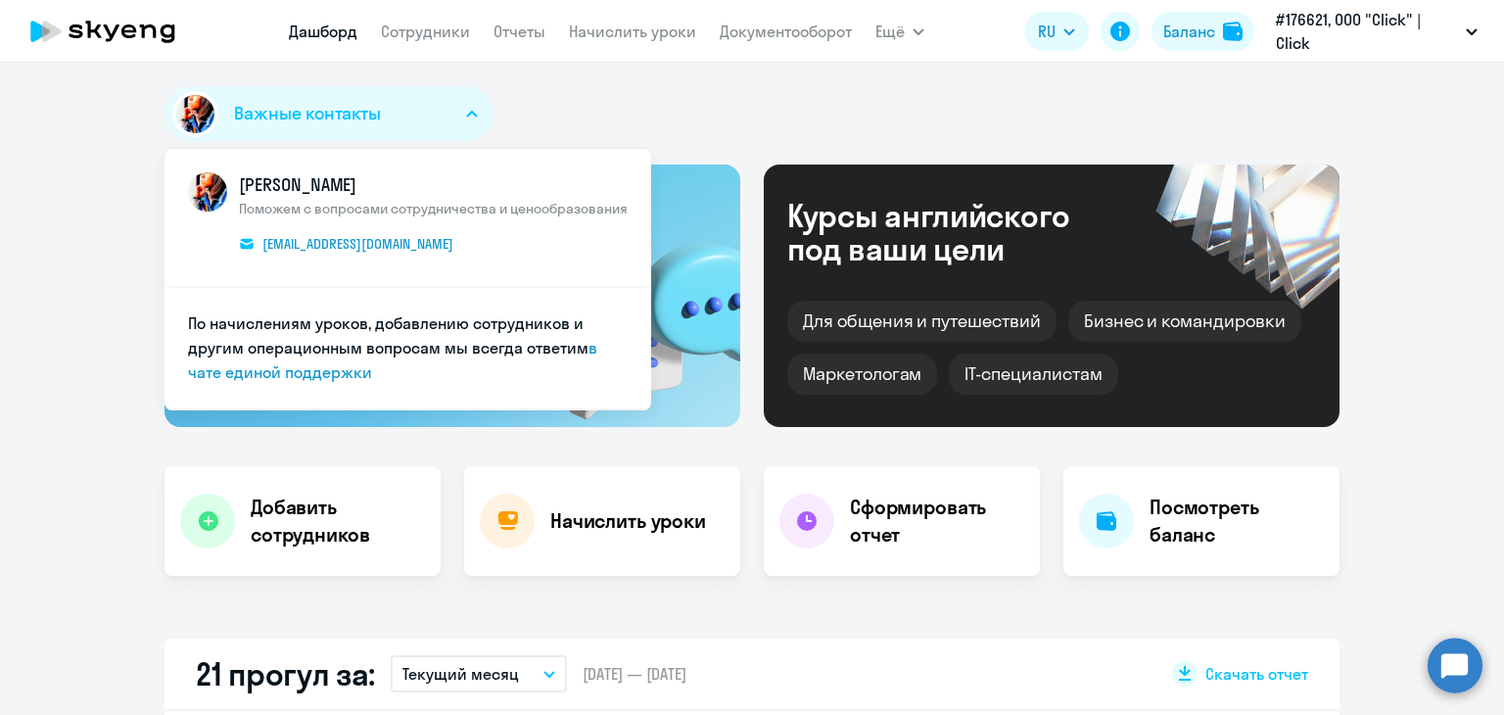
click at [439, 393] on li "По начислениям уроков, добавлению сотрудников и другим операционным вопросам мы…" at bounding box center [407, 349] width 487 height 122
